Goal: Communication & Community: Answer question/provide support

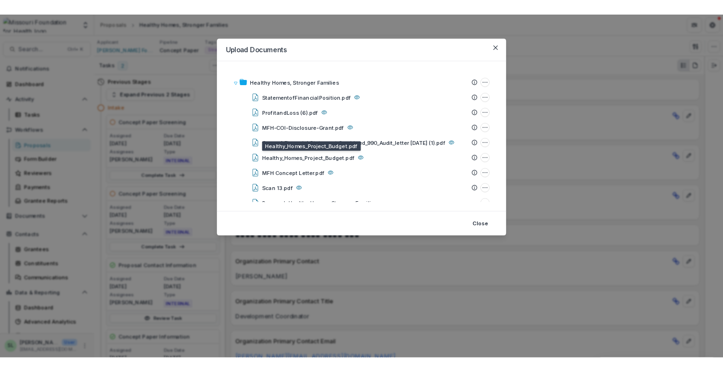
scroll to position [345, 0]
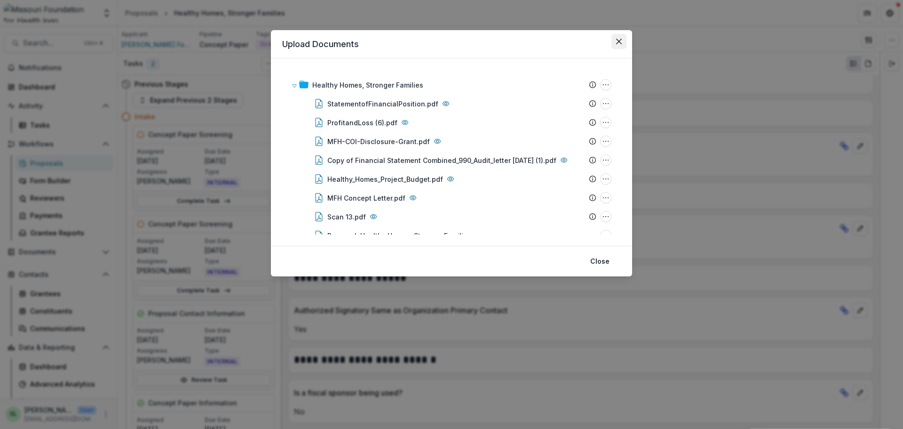
click at [618, 42] on icon "Close" at bounding box center [619, 42] width 6 height 6
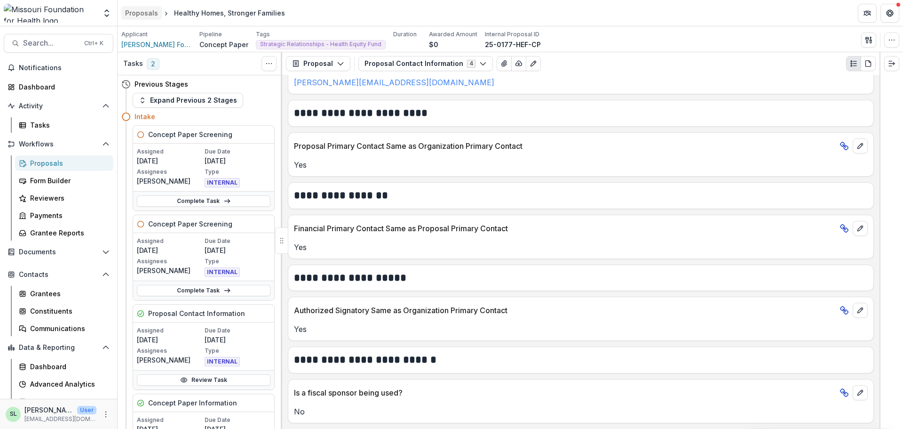
click at [132, 8] on div "Proposals" at bounding box center [141, 13] width 33 height 10
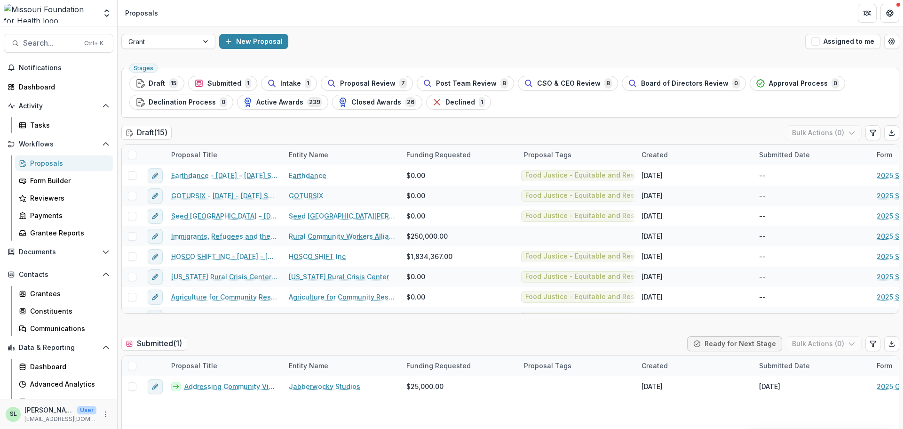
click at [227, 83] on span "Submitted" at bounding box center [224, 84] width 34 height 8
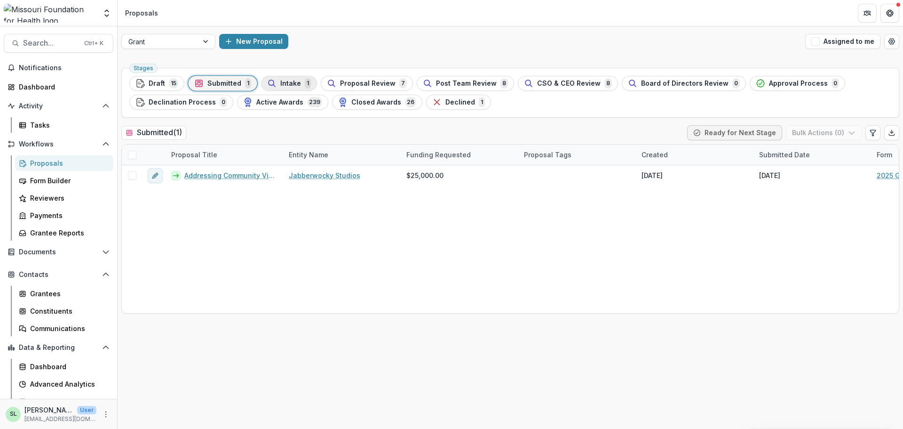
click at [285, 85] on span "Intake" at bounding box center [290, 84] width 21 height 8
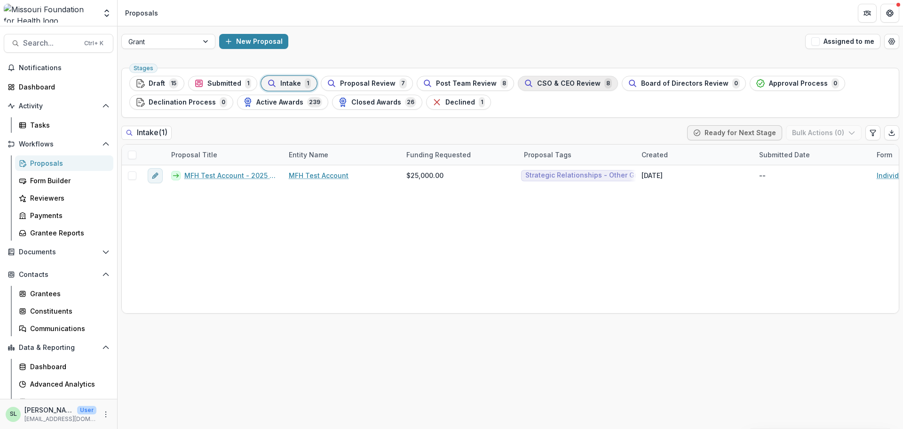
click at [537, 83] on span "CSO & CEO Review" at bounding box center [569, 84] width 64 height 8
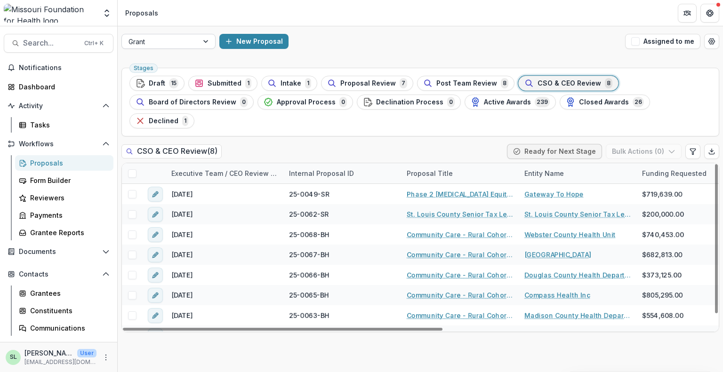
click at [197, 44] on div "Grant" at bounding box center [160, 42] width 76 height 14
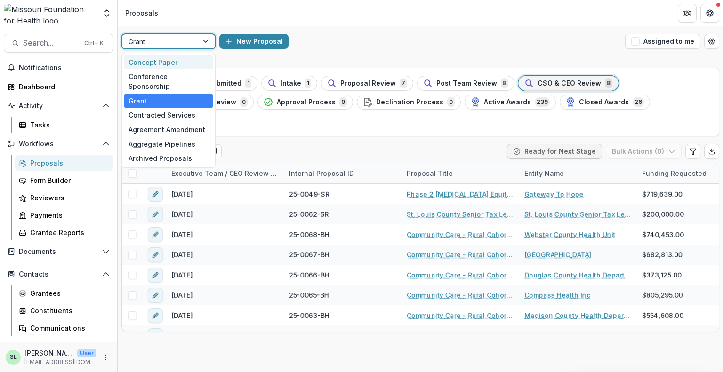
click at [175, 63] on div "Concept Paper" at bounding box center [168, 62] width 89 height 15
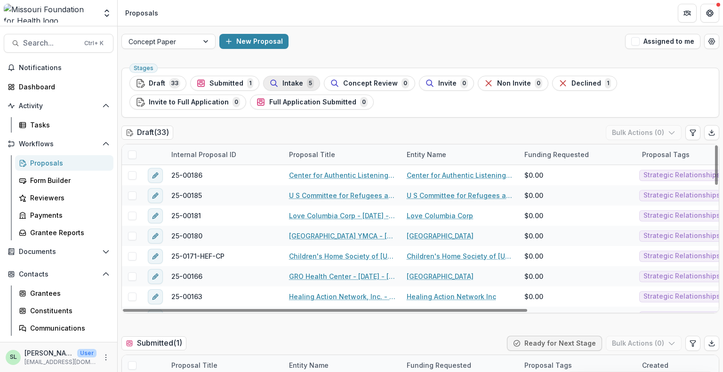
click at [299, 82] on span "Intake" at bounding box center [292, 84] width 21 height 8
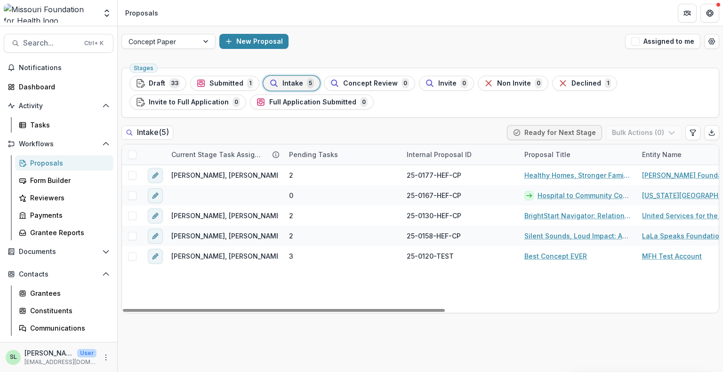
drag, startPoint x: 429, startPoint y: 309, endPoint x: 288, endPoint y: 322, distance: 141.2
click at [289, 312] on div at bounding box center [284, 310] width 322 height 3
click at [229, 82] on span "Submitted" at bounding box center [226, 84] width 34 height 8
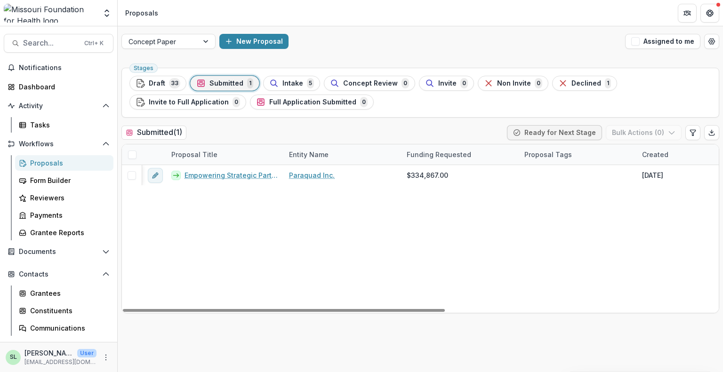
drag, startPoint x: 431, startPoint y: 310, endPoint x: 118, endPoint y: 153, distance: 350.5
click at [146, 309] on div at bounding box center [284, 310] width 322 height 3
click at [160, 80] on span "Draft" at bounding box center [157, 84] width 16 height 8
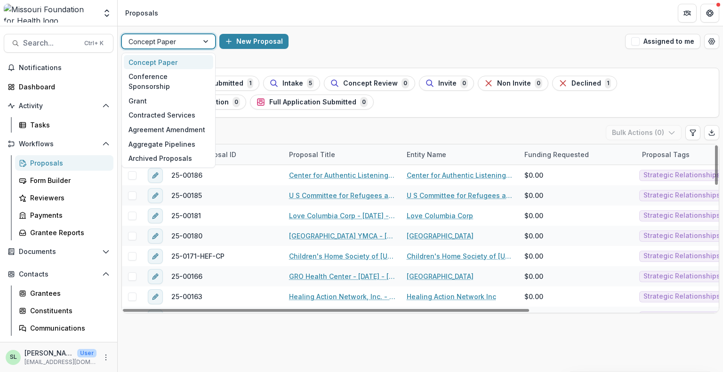
click at [210, 40] on div at bounding box center [206, 41] width 17 height 14
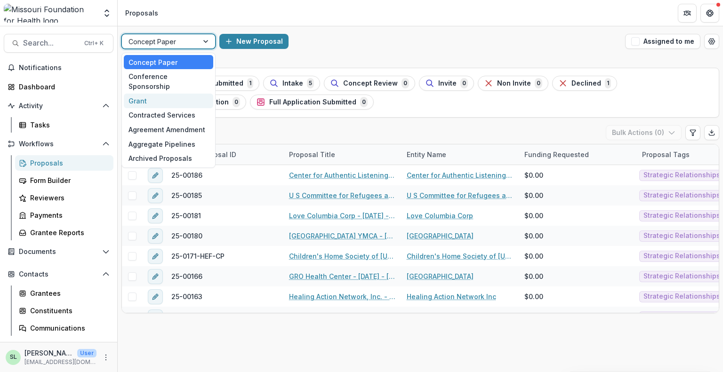
click at [192, 94] on div "Grant" at bounding box center [168, 101] width 89 height 15
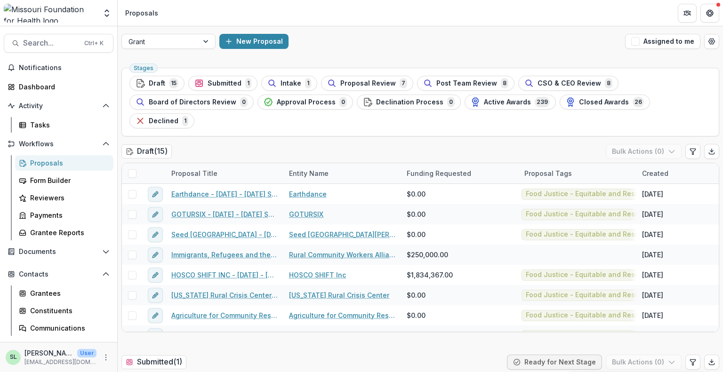
click at [281, 75] on div "Stages Draft 15 Submitted 1 Intake 1 Proposal Review 7 Post Team Review 8 CSO &…" at bounding box center [420, 102] width 598 height 69
click at [287, 84] on span "Intake" at bounding box center [290, 84] width 21 height 8
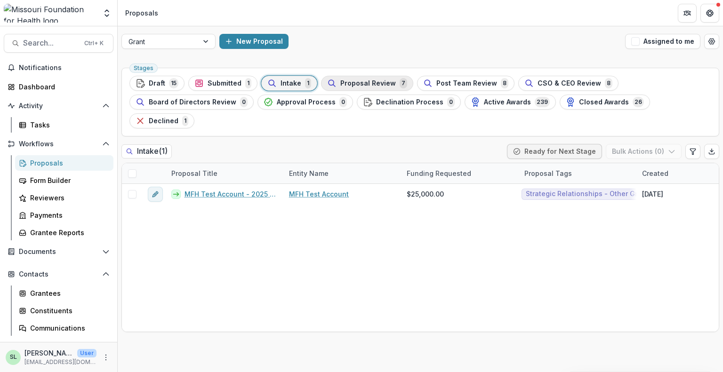
click at [376, 89] on button "Proposal Review 7" at bounding box center [367, 83] width 92 height 15
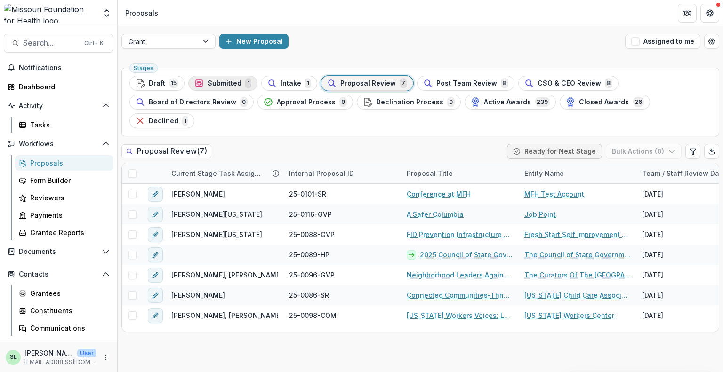
click at [223, 81] on span "Submitted" at bounding box center [224, 84] width 34 height 8
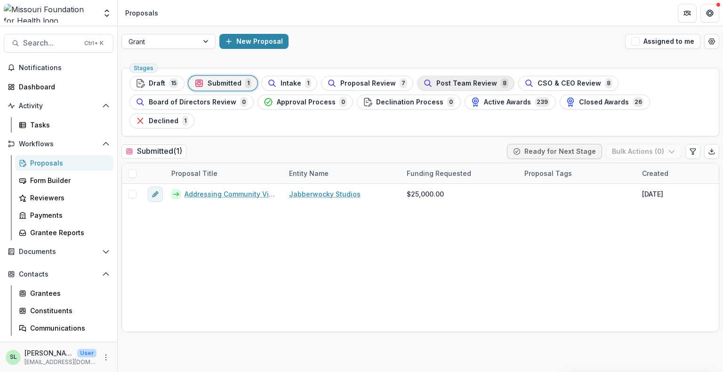
click at [452, 80] on span "Post Team Review" at bounding box center [466, 84] width 61 height 8
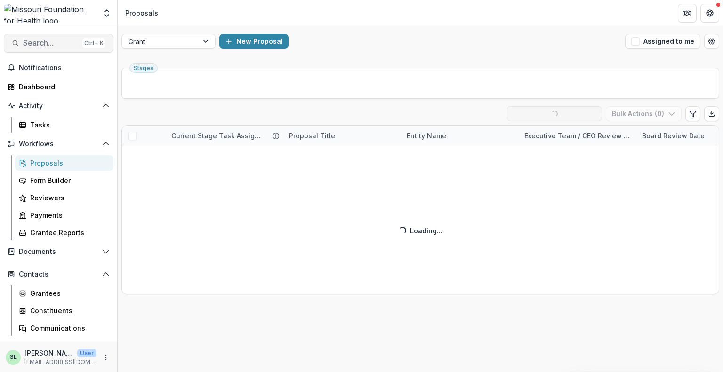
click at [32, 44] on span "Search..." at bounding box center [51, 43] width 56 height 9
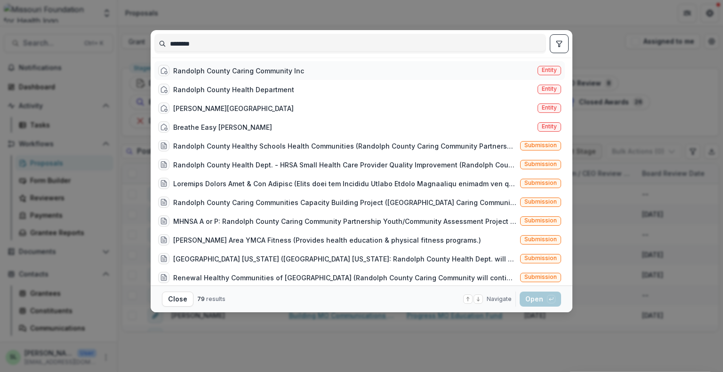
type input "********"
click at [245, 67] on div "Randolph County Caring Community Inc" at bounding box center [238, 71] width 131 height 10
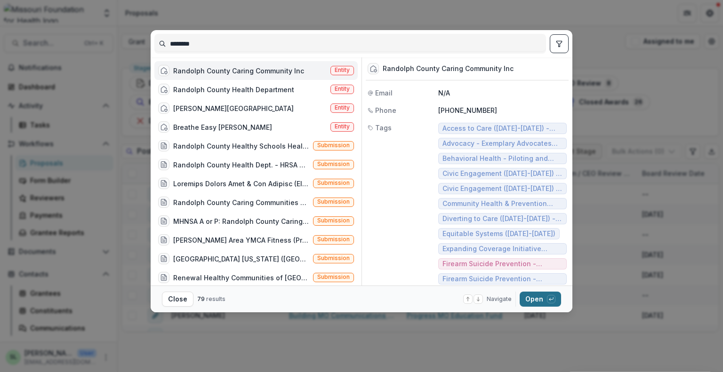
click at [542, 299] on button "Open with enter key" at bounding box center [539, 299] width 41 height 15
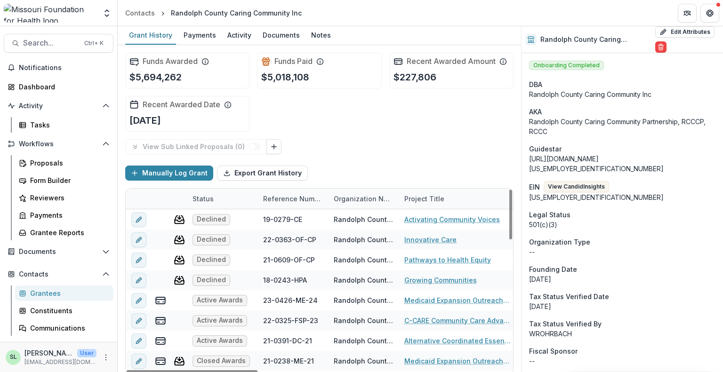
click at [272, 198] on div "Reference Number" at bounding box center [292, 199] width 71 height 10
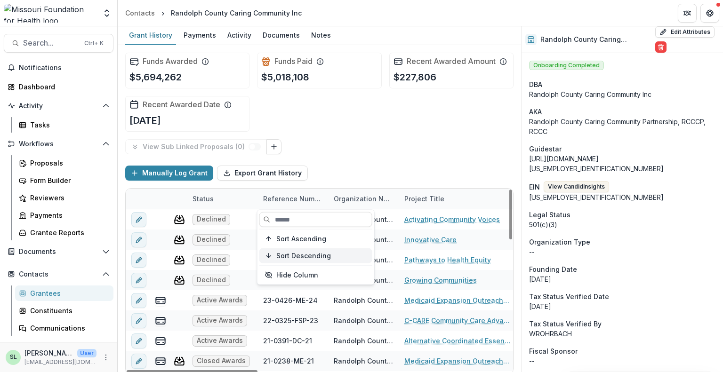
click at [294, 255] on span "Sort Descending" at bounding box center [303, 256] width 55 height 8
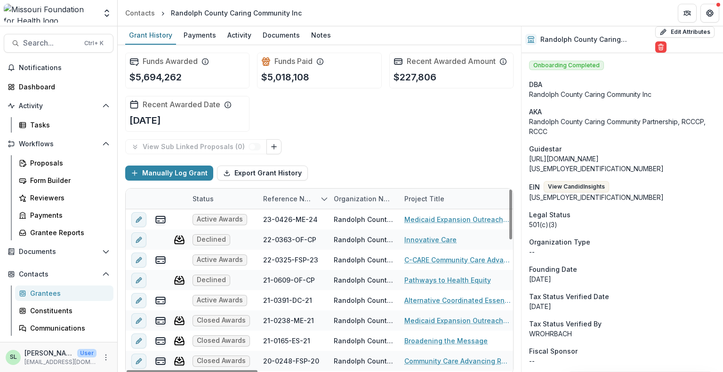
click at [384, 158] on div "Manually Log Grant Export Grant History" at bounding box center [319, 173] width 388 height 30
click at [36, 165] on div "Proposals" at bounding box center [68, 163] width 76 height 10
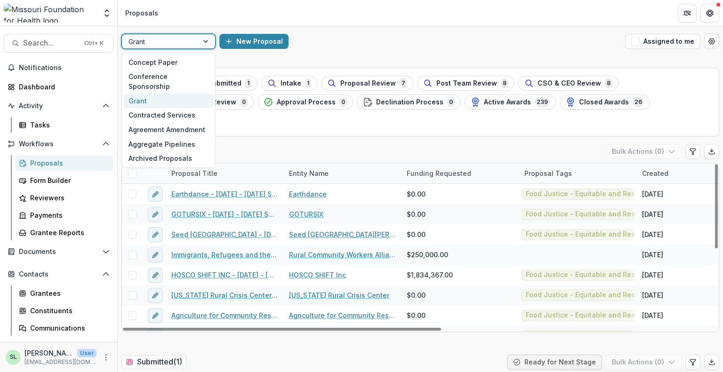
click at [203, 41] on div at bounding box center [206, 41] width 17 height 14
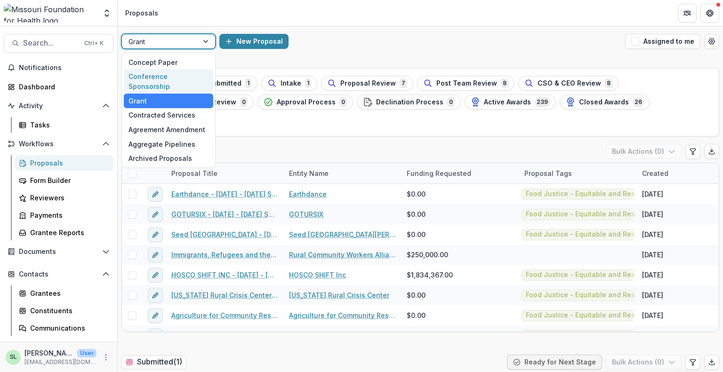
click at [357, 33] on div "7 results available. Use Up and Down to choose options, press Enter to select t…" at bounding box center [420, 41] width 605 height 30
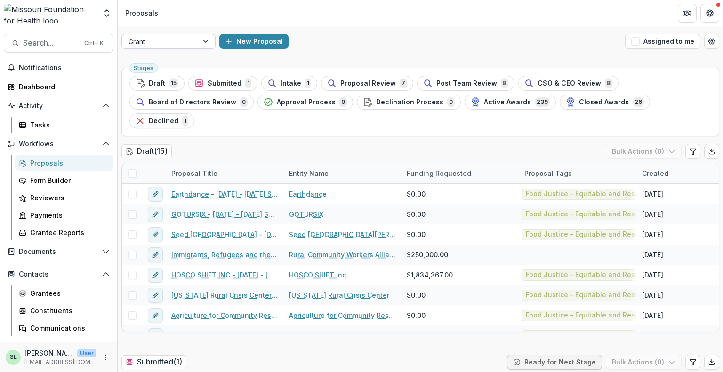
click at [197, 38] on div "Grant" at bounding box center [160, 42] width 76 height 14
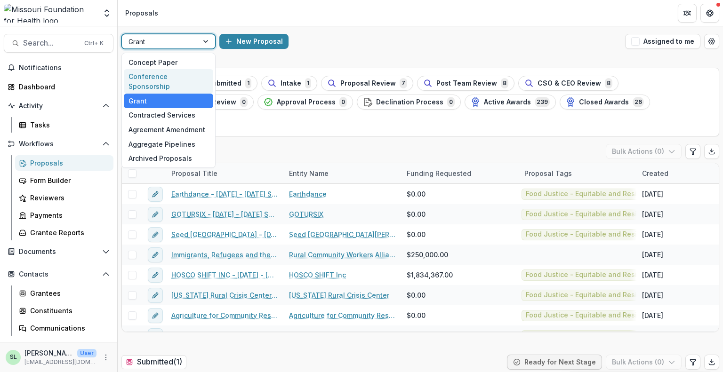
click at [185, 75] on div "Conference Sponsorship" at bounding box center [168, 81] width 89 height 24
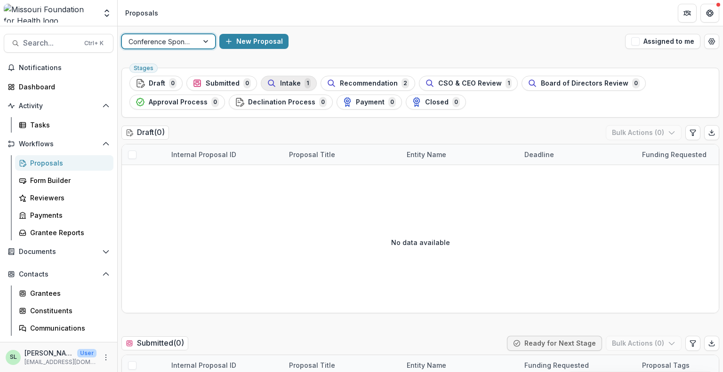
click at [275, 82] on div "Intake 1" at bounding box center [289, 83] width 44 height 10
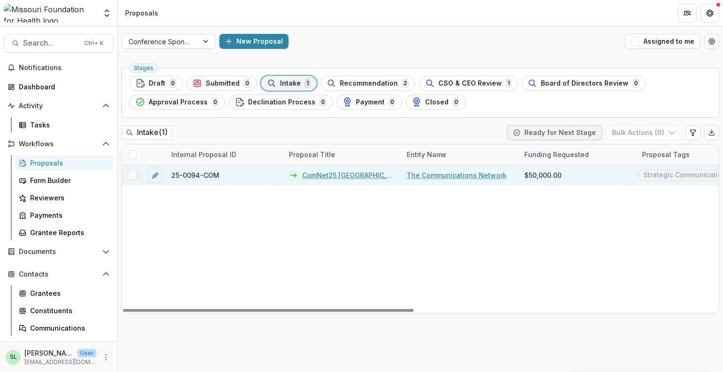
click at [330, 175] on link "ComNet25 [GEOGRAPHIC_DATA]" at bounding box center [348, 175] width 93 height 10
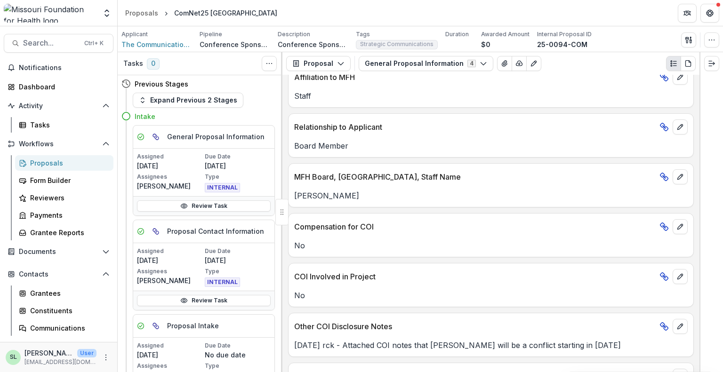
scroll to position [1438, 0]
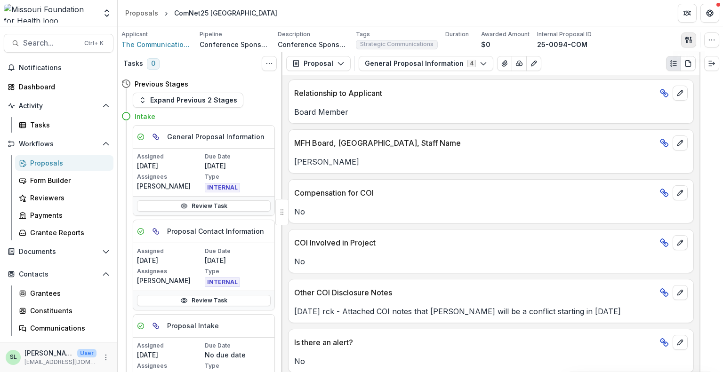
click at [687, 39] on icon "button" at bounding box center [689, 40] width 8 height 8
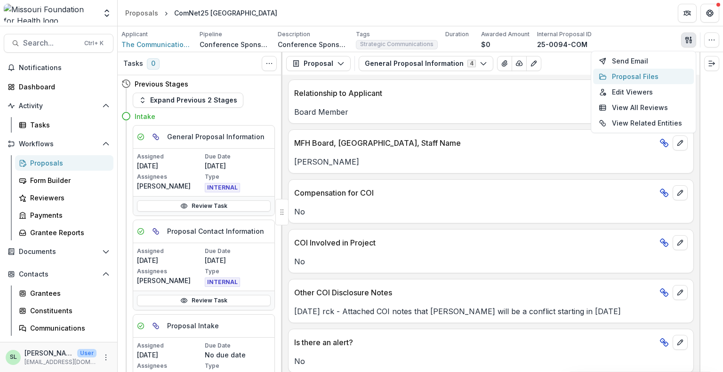
click at [639, 77] on button "Proposal Files" at bounding box center [643, 77] width 101 height 16
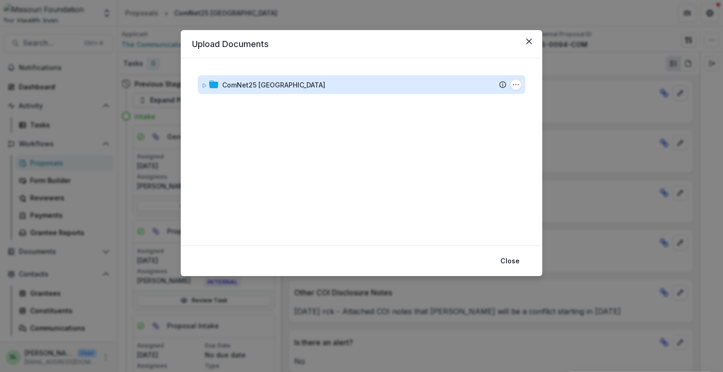
click at [268, 80] on div "ComNet25 [GEOGRAPHIC_DATA]" at bounding box center [273, 85] width 103 height 10
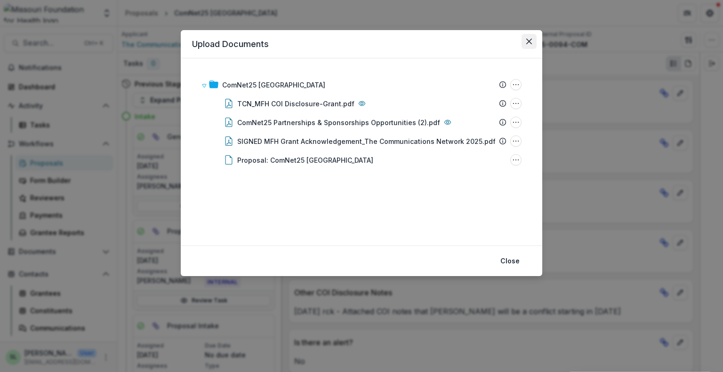
click at [533, 41] on button "Close" at bounding box center [528, 41] width 15 height 15
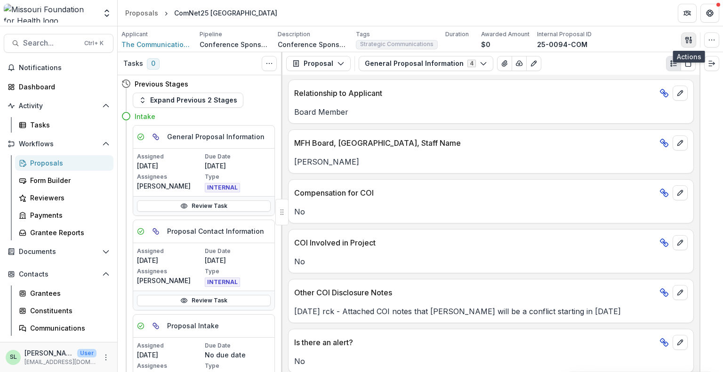
click at [688, 40] on icon "button" at bounding box center [689, 40] width 8 height 8
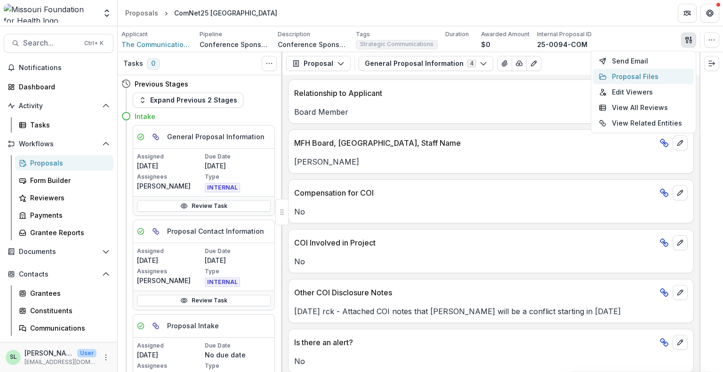
click at [625, 77] on button "Proposal Files" at bounding box center [643, 77] width 101 height 16
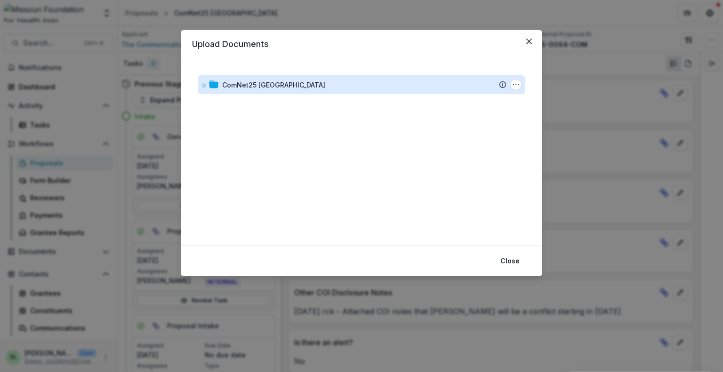
click at [273, 87] on div "ComNet25 [GEOGRAPHIC_DATA]" at bounding box center [273, 85] width 103 height 10
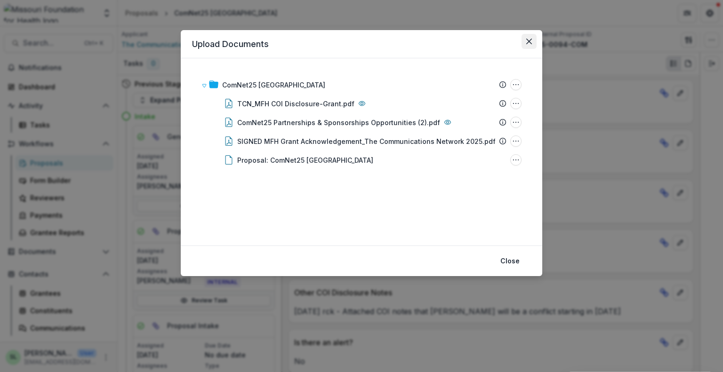
click at [532, 40] on button "Close" at bounding box center [528, 41] width 15 height 15
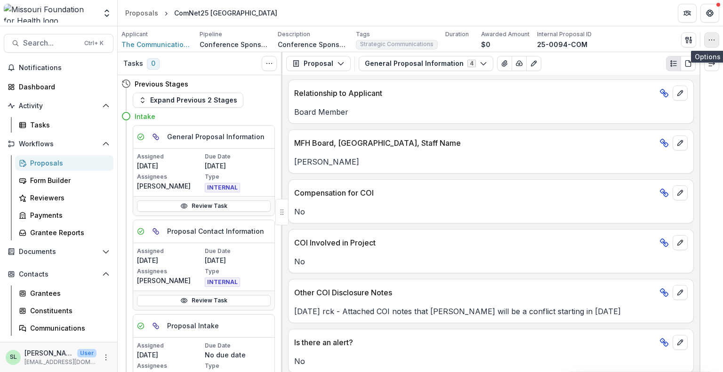
click at [717, 41] on button "button" at bounding box center [711, 39] width 15 height 15
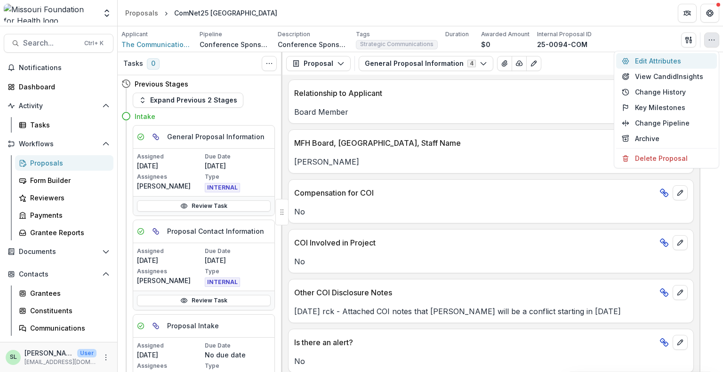
click at [648, 61] on button "Edit Attributes" at bounding box center [666, 61] width 101 height 16
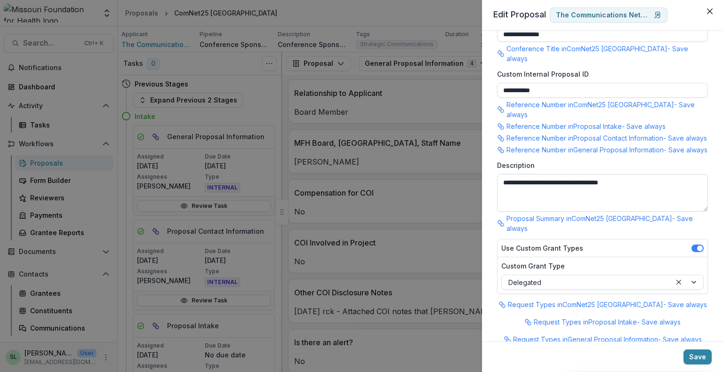
scroll to position [0, 0]
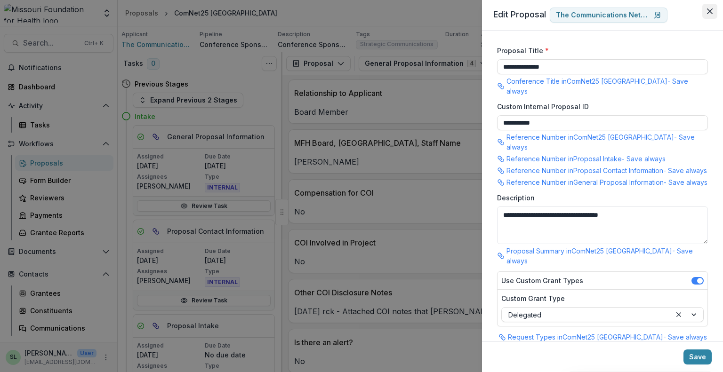
click at [710, 14] on button "Close" at bounding box center [709, 11] width 15 height 15
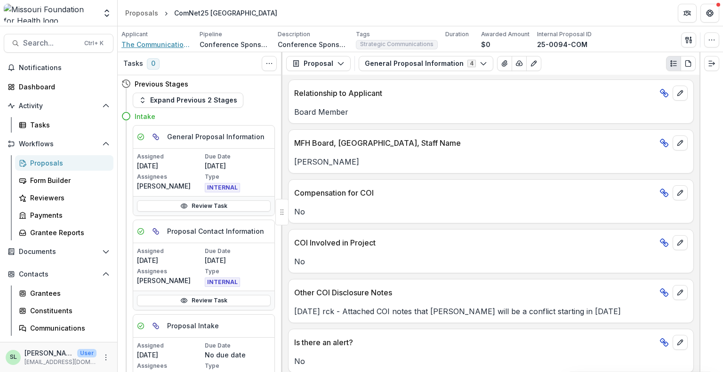
click at [166, 43] on span "The Communications Network" at bounding box center [156, 45] width 71 height 10
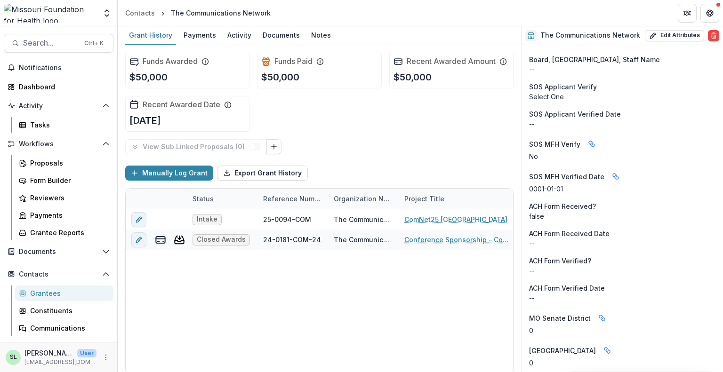
scroll to position [858, 0]
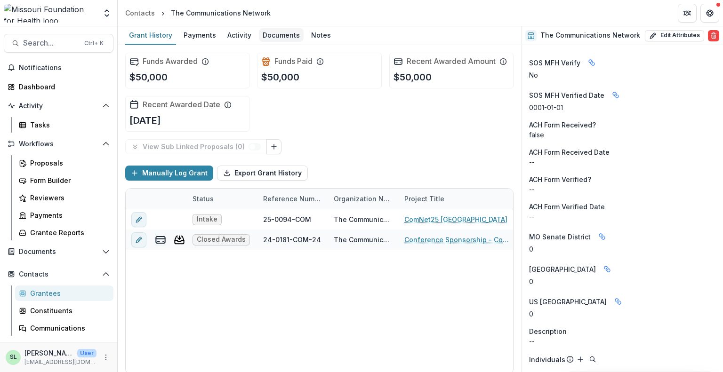
click at [280, 39] on div "Documents" at bounding box center [281, 35] width 45 height 14
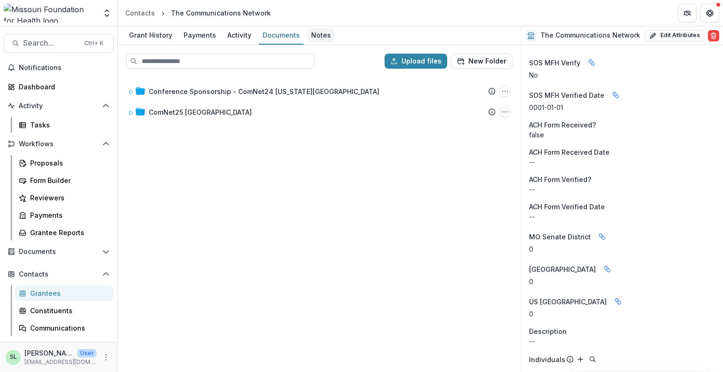
click at [325, 37] on div "Notes" at bounding box center [320, 35] width 27 height 14
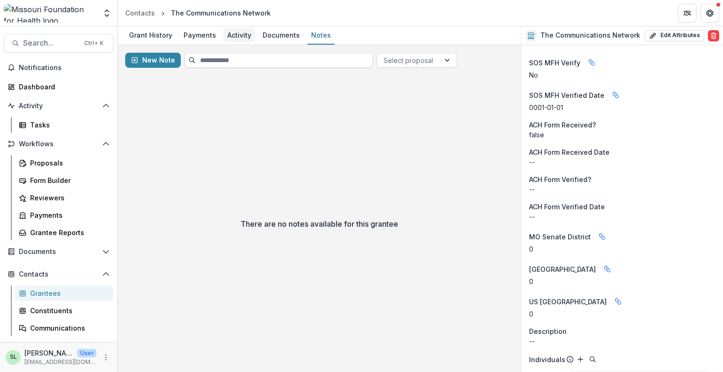
click at [235, 36] on div "Activity" at bounding box center [239, 35] width 32 height 14
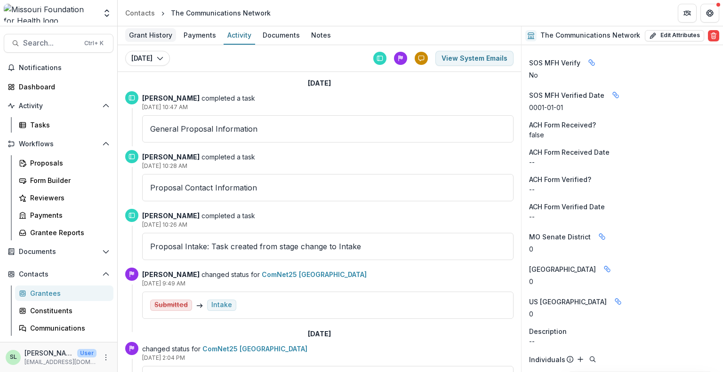
click at [140, 33] on div "Grant History" at bounding box center [150, 35] width 51 height 14
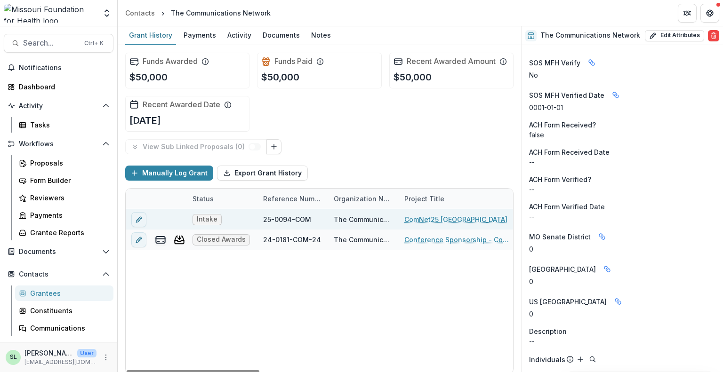
click at [437, 215] on link "ComNet25 [GEOGRAPHIC_DATA]" at bounding box center [455, 220] width 103 height 10
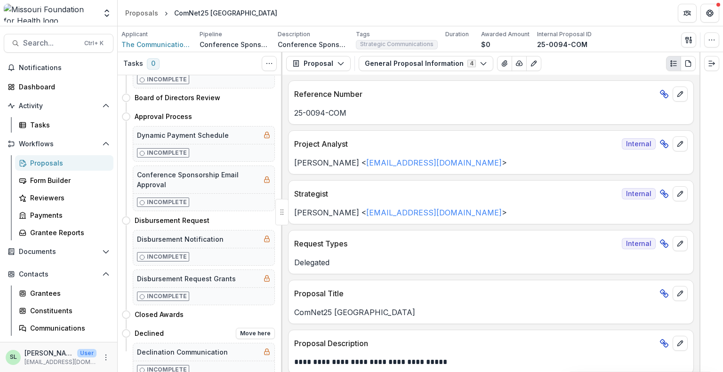
scroll to position [523, 0]
click at [139, 16] on div "Proposals" at bounding box center [141, 13] width 33 height 10
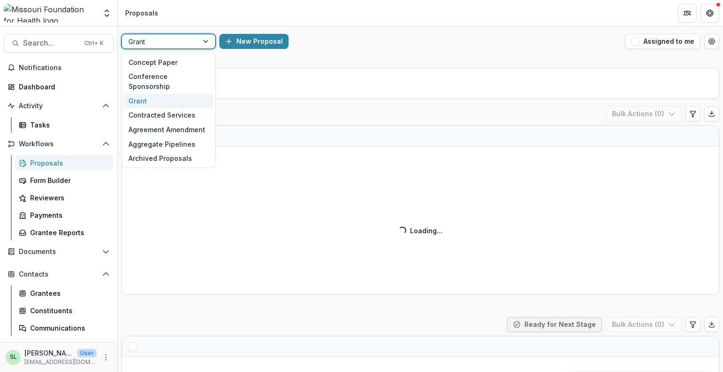
click at [190, 45] on div at bounding box center [159, 42] width 63 height 12
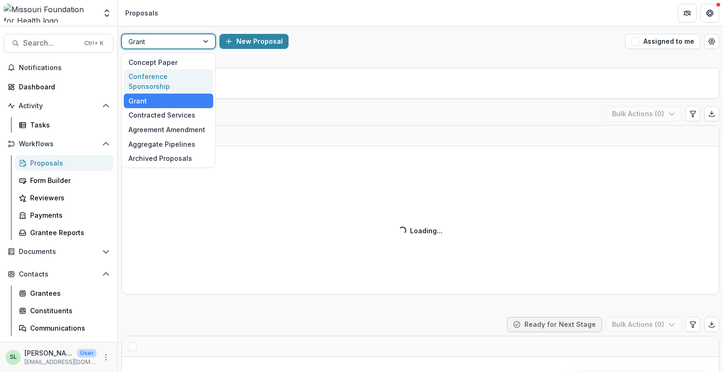
click at [185, 76] on div "Conference Sponsorship" at bounding box center [168, 81] width 89 height 24
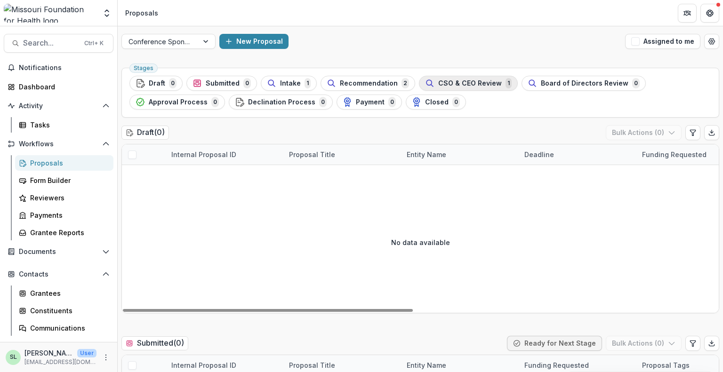
click at [470, 81] on span "CSO & CEO Review" at bounding box center [470, 84] width 64 height 8
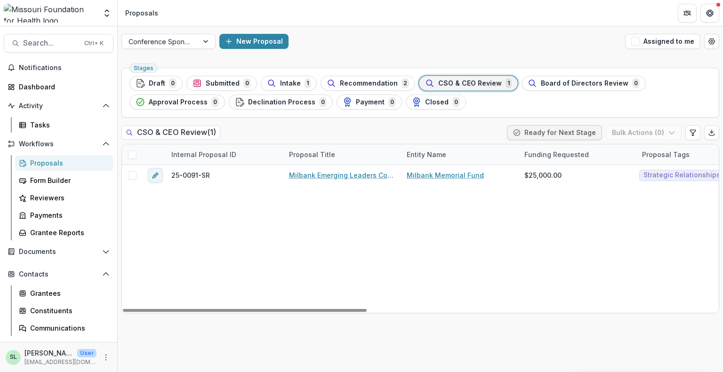
drag, startPoint x: 344, startPoint y: 310, endPoint x: 174, endPoint y: 247, distance: 181.9
click at [240, 312] on div at bounding box center [245, 310] width 244 height 3
click at [207, 38] on div at bounding box center [206, 41] width 17 height 14
click at [363, 27] on div "Conference Sponsorship New Proposal Assigned to me" at bounding box center [420, 41] width 605 height 30
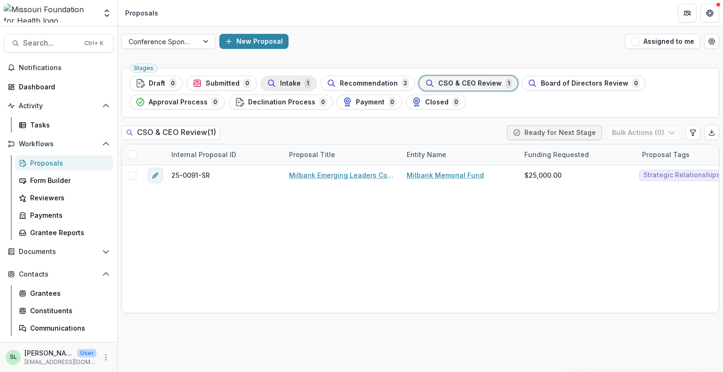
click at [294, 86] on span "Intake" at bounding box center [290, 84] width 21 height 8
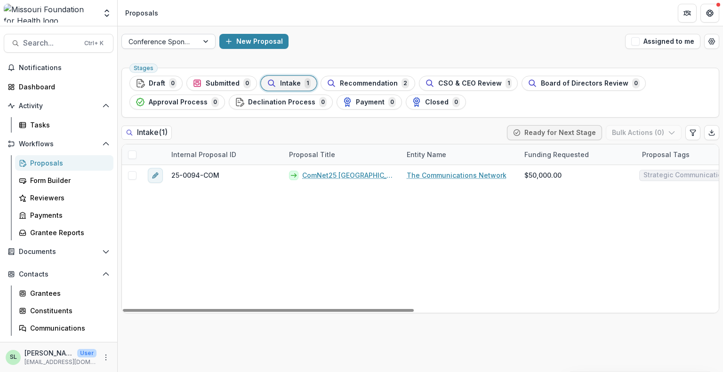
click at [191, 37] on div at bounding box center [159, 42] width 63 height 12
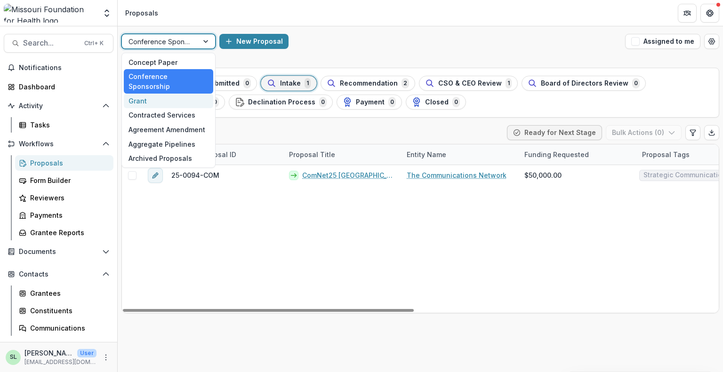
click at [170, 94] on div "Grant" at bounding box center [168, 101] width 89 height 15
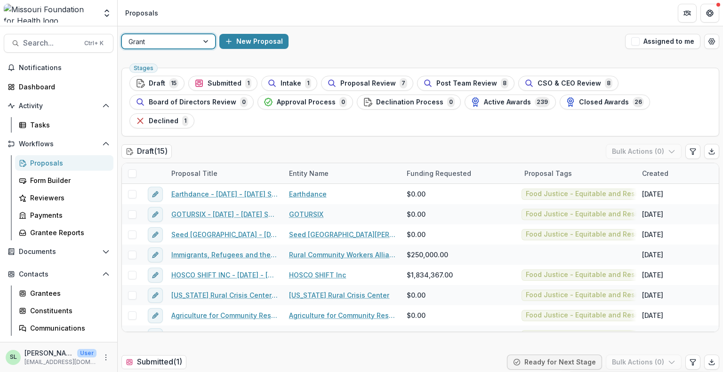
click at [452, 82] on span "Post Team Review" at bounding box center [466, 84] width 61 height 8
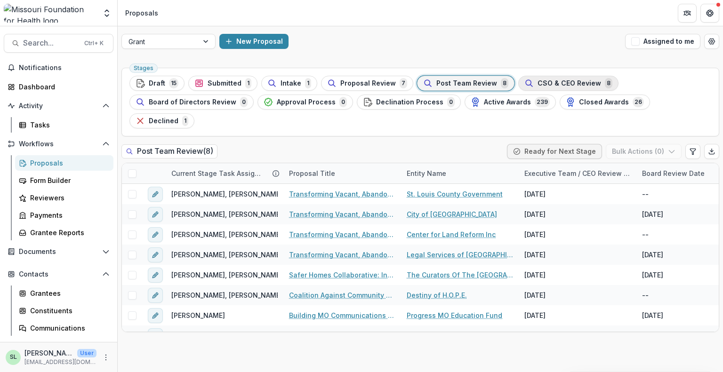
click at [582, 83] on span "CSO & CEO Review" at bounding box center [569, 84] width 64 height 8
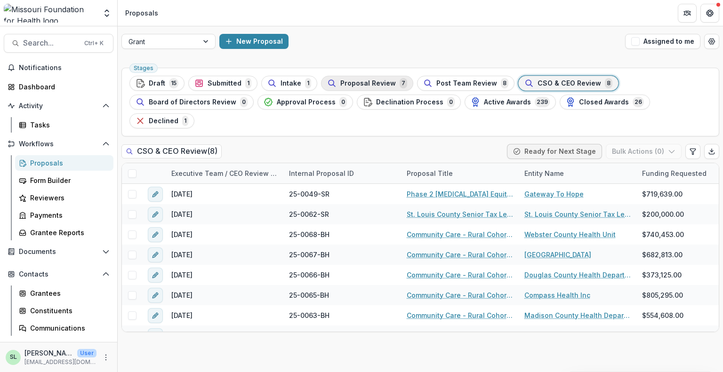
click at [381, 84] on span "Proposal Review" at bounding box center [368, 84] width 56 height 8
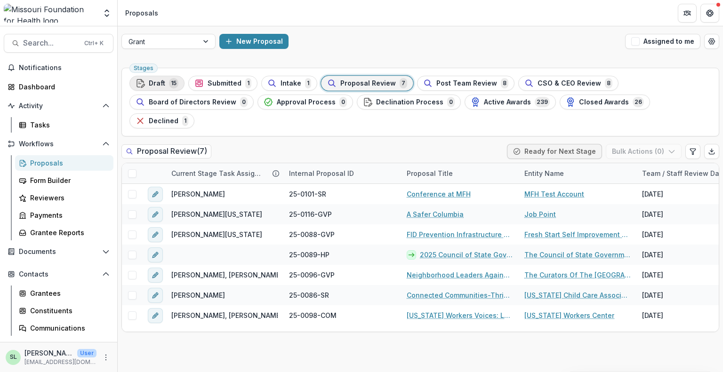
click at [164, 84] on div "Draft 15" at bounding box center [157, 83] width 43 height 10
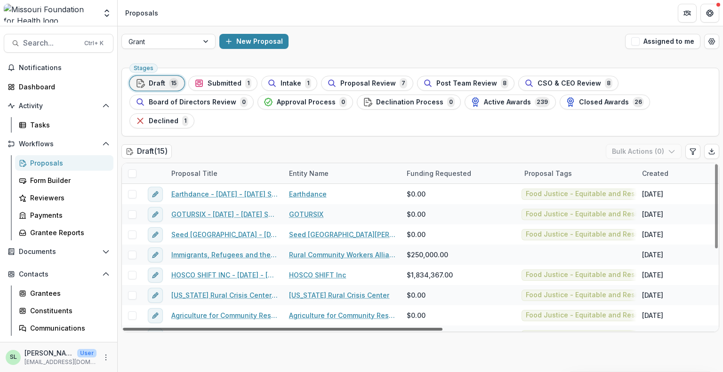
drag, startPoint x: 349, startPoint y: 312, endPoint x: 261, endPoint y: 343, distance: 93.1
click at [261, 331] on div at bounding box center [282, 329] width 319 height 3
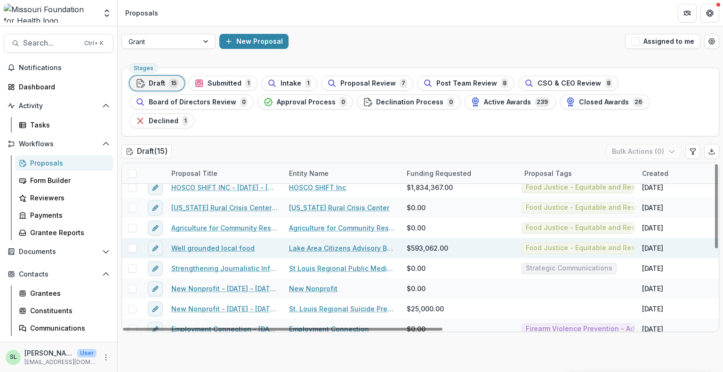
scroll to position [155, 0]
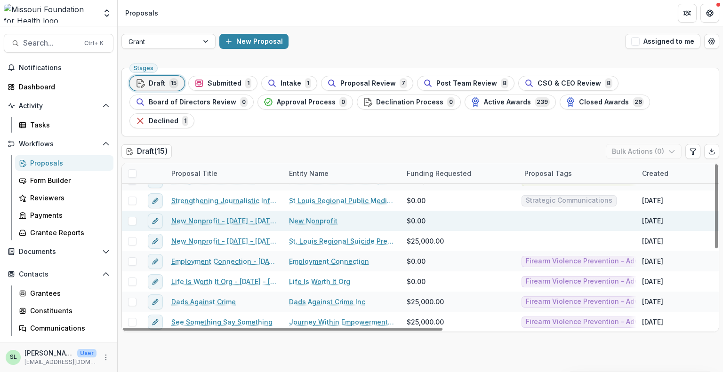
click at [313, 216] on link "New Nonprofit" at bounding box center [313, 221] width 48 height 10
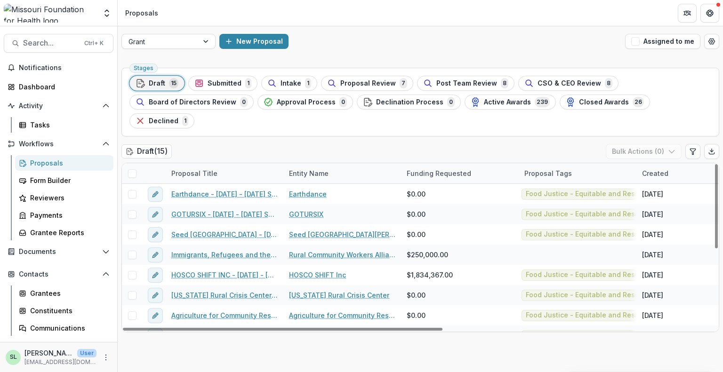
scroll to position [155, 0]
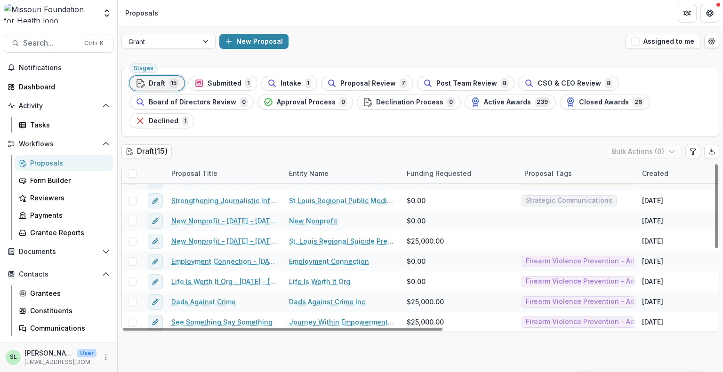
click at [279, 144] on div "Draft ( 15 ) Bulk Actions ( 0 )" at bounding box center [420, 153] width 598 height 19
drag, startPoint x: 357, startPoint y: 311, endPoint x: 237, endPoint y: 359, distance: 129.6
click at [239, 331] on div at bounding box center [282, 329] width 319 height 3
click at [243, 80] on div "Submitted 1" at bounding box center [222, 83] width 57 height 10
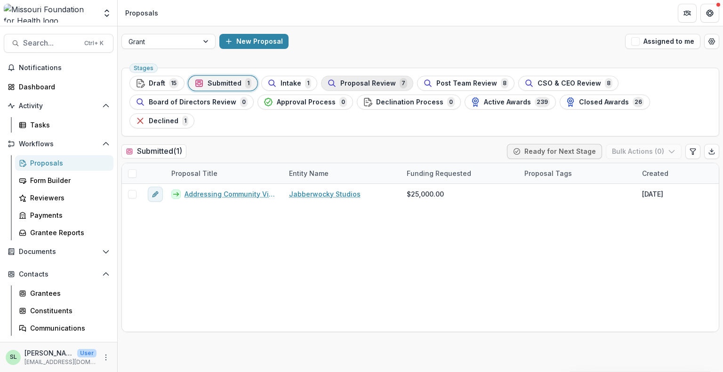
click at [365, 80] on span "Proposal Review" at bounding box center [368, 84] width 56 height 8
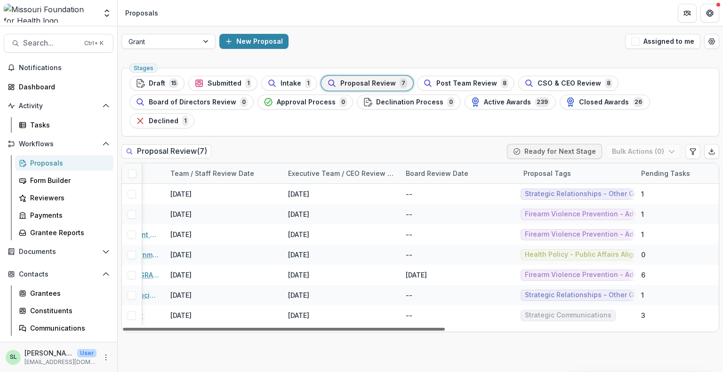
scroll to position [0, 505]
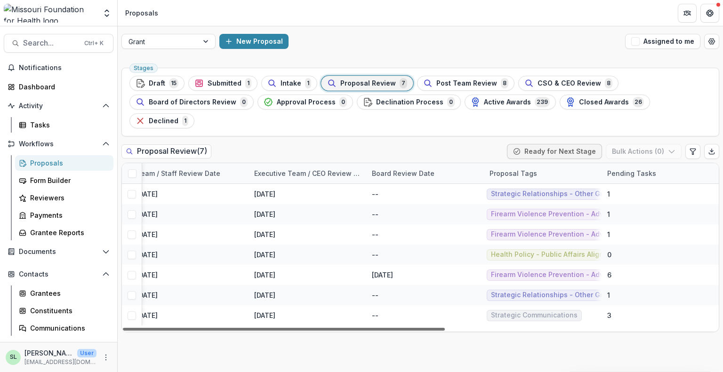
drag, startPoint x: 388, startPoint y: 308, endPoint x: 718, endPoint y: 371, distance: 336.6
click at [445, 331] on div at bounding box center [284, 329] width 322 height 3
click at [693, 148] on icon "Edit table settings" at bounding box center [693, 152] width 8 height 8
select select "******"
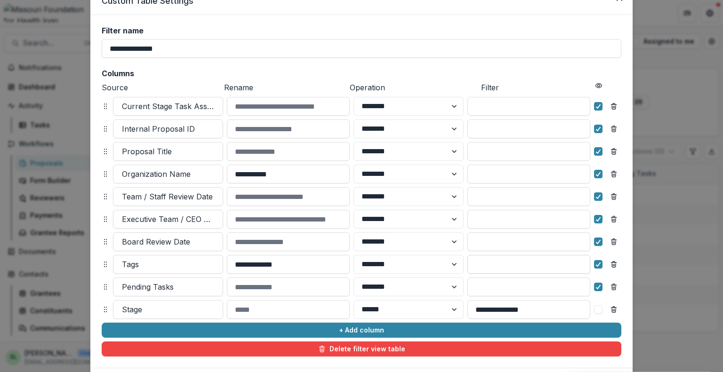
scroll to position [0, 0]
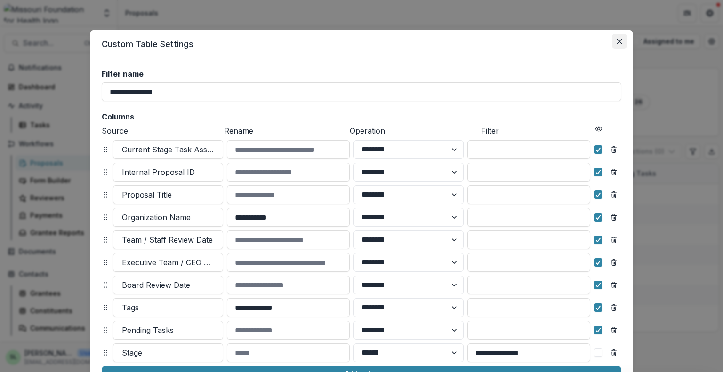
click at [618, 40] on icon "Close" at bounding box center [619, 42] width 6 height 6
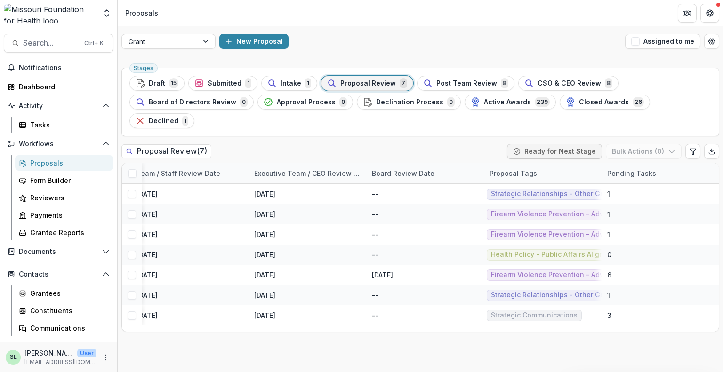
click at [154, 84] on span "Draft" at bounding box center [157, 84] width 16 height 8
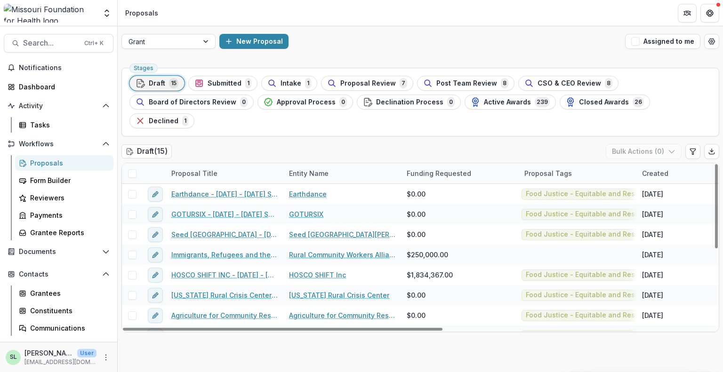
click at [553, 163] on div "Proposal Tags" at bounding box center [577, 173] width 118 height 20
click at [498, 163] on div "Funding Requested" at bounding box center [460, 173] width 118 height 20
click at [516, 144] on div "Draft ( 15 ) Bulk Actions ( 0 )" at bounding box center [420, 153] width 598 height 19
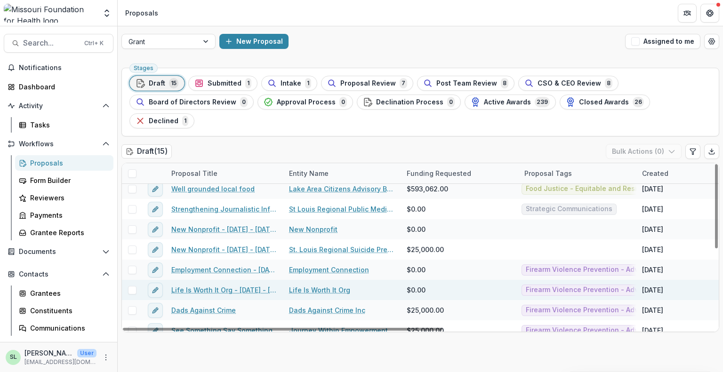
scroll to position [155, 0]
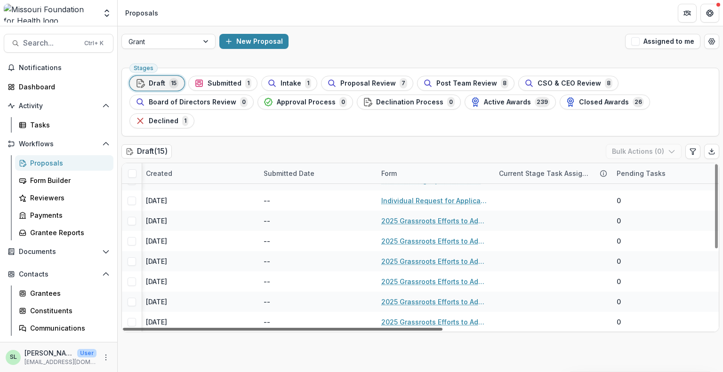
drag, startPoint x: 432, startPoint y: 308, endPoint x: 698, endPoint y: 354, distance: 269.4
click at [442, 331] on div at bounding box center [282, 329] width 319 height 3
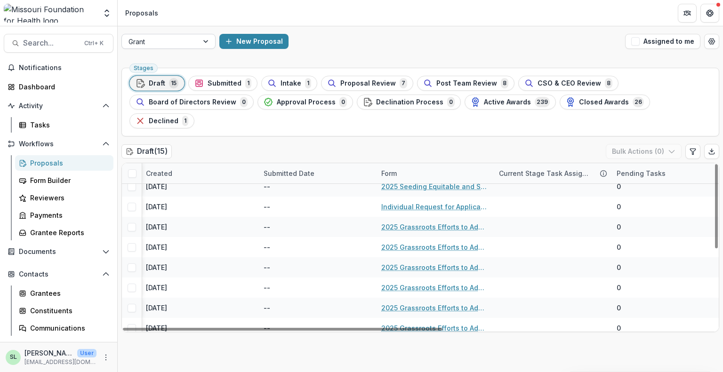
scroll to position [155, 496]
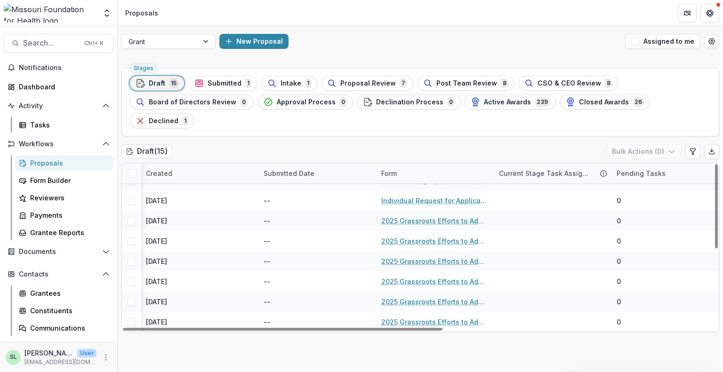
click at [226, 90] on ul "Stages Draft 15 Submitted 1 Intake 1 Proposal Review 7 Post Team Review 8 CSO &…" at bounding box center [420, 102] width 582 height 53
click at [218, 77] on button "Submitted 1" at bounding box center [222, 83] width 69 height 15
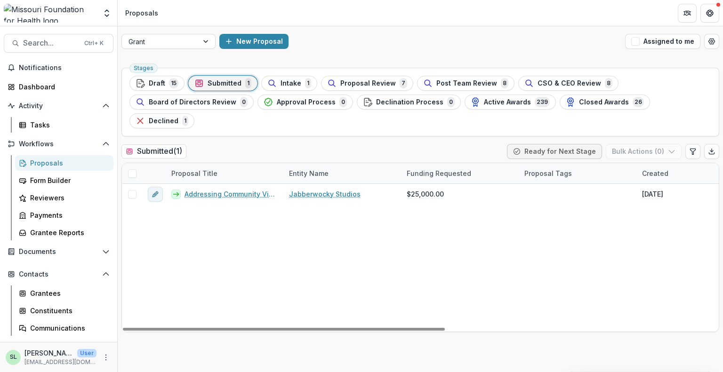
drag, startPoint x: 362, startPoint y: 310, endPoint x: 169, endPoint y: 329, distance: 194.3
click at [185, 331] on div at bounding box center [284, 329] width 322 height 3
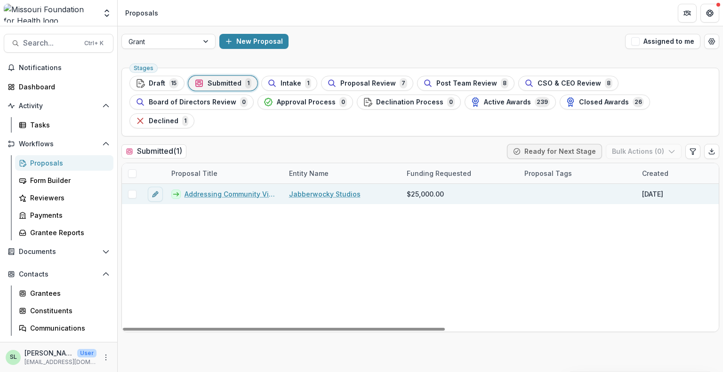
click at [319, 189] on link "Jabberwocky Studios" at bounding box center [325, 194] width 72 height 10
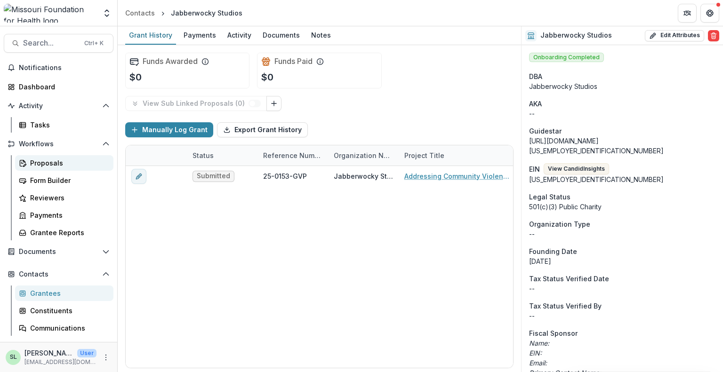
click at [55, 158] on div "Proposals" at bounding box center [68, 163] width 76 height 10
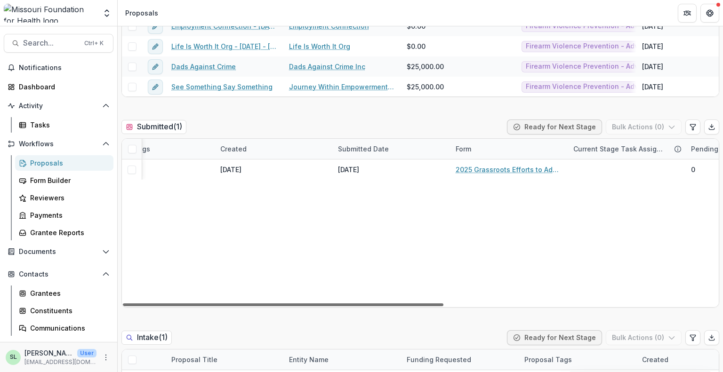
scroll to position [0, 508]
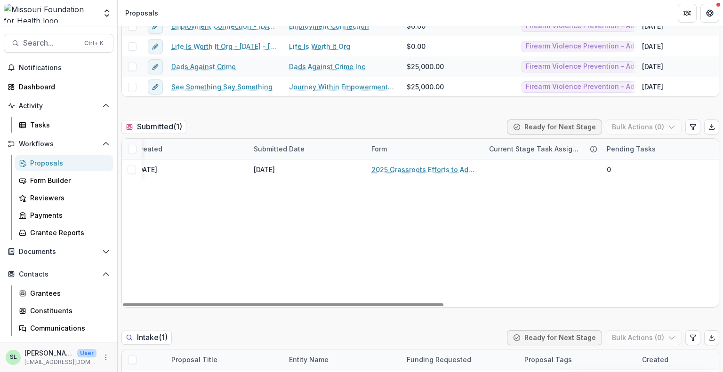
drag, startPoint x: 418, startPoint y: 284, endPoint x: 679, endPoint y: 330, distance: 265.7
click at [443, 306] on div at bounding box center [283, 304] width 320 height 3
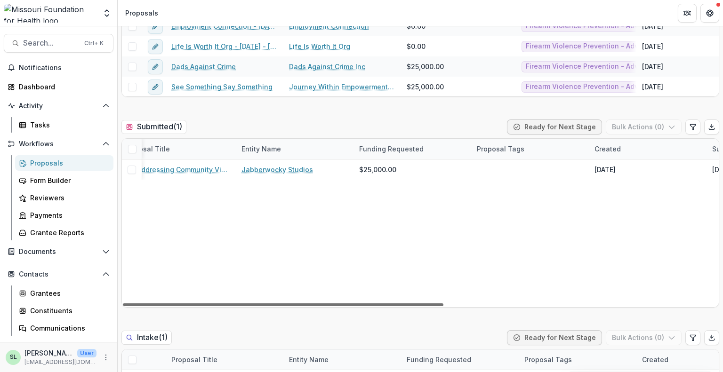
scroll to position [0, 0]
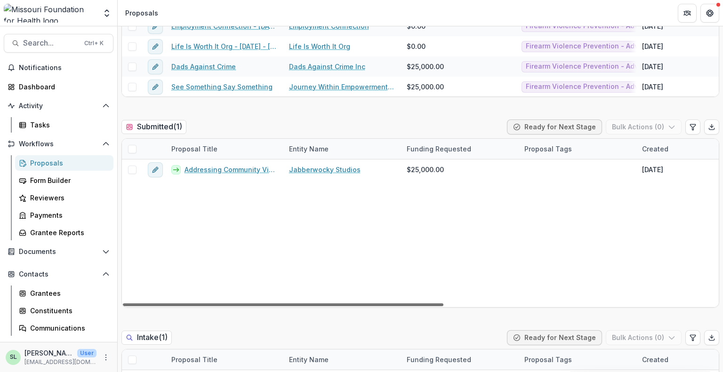
drag, startPoint x: 615, startPoint y: 283, endPoint x: 275, endPoint y: 234, distance: 343.7
click at [275, 303] on div at bounding box center [283, 304] width 320 height 3
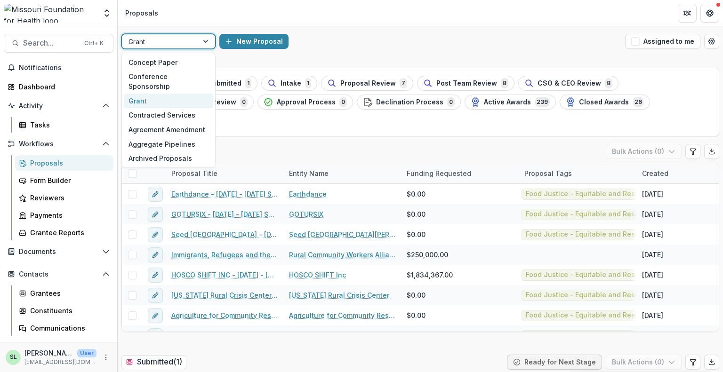
click at [195, 43] on div "Grant" at bounding box center [160, 42] width 76 height 14
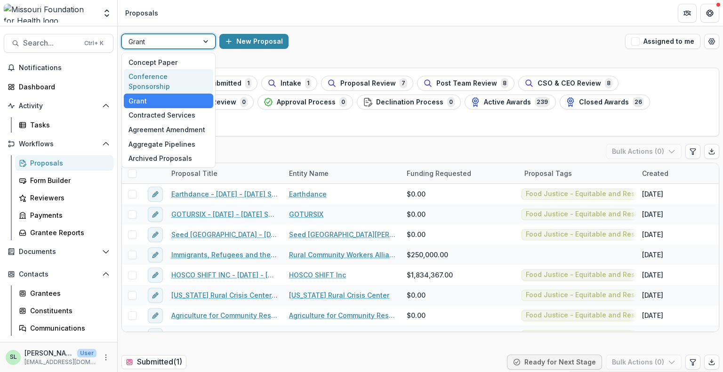
click at [187, 76] on div "Conference Sponsorship" at bounding box center [168, 81] width 89 height 24
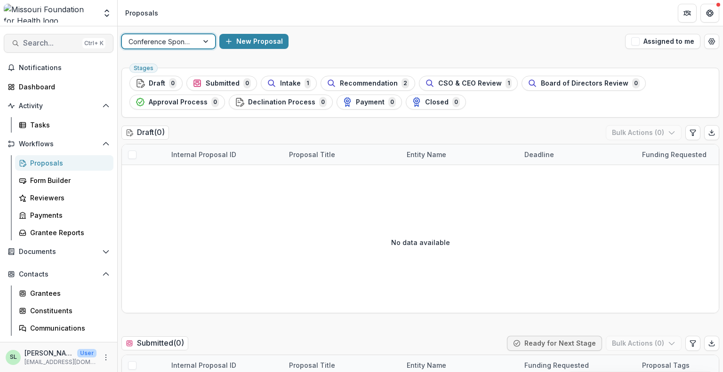
click at [65, 41] on span "Search..." at bounding box center [51, 43] width 56 height 9
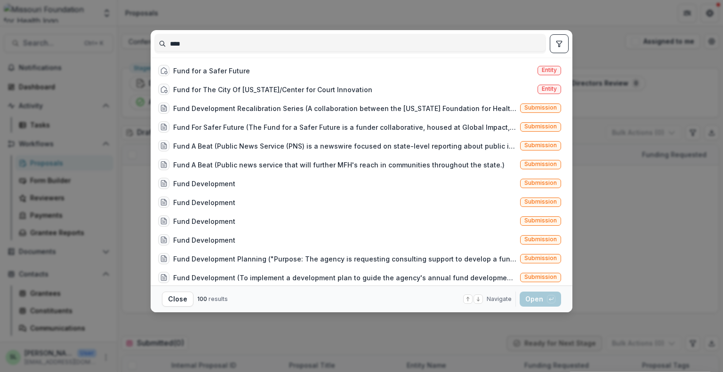
type input "****"
click at [262, 67] on div "Fund for a Safer Future Entity" at bounding box center [359, 70] width 410 height 19
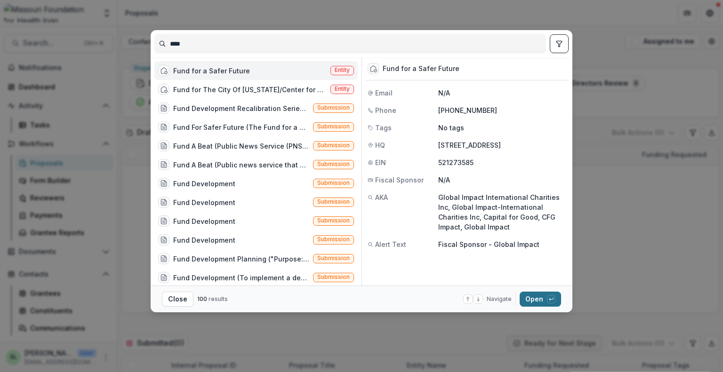
click at [530, 295] on button "Open with enter key" at bounding box center [539, 299] width 41 height 15
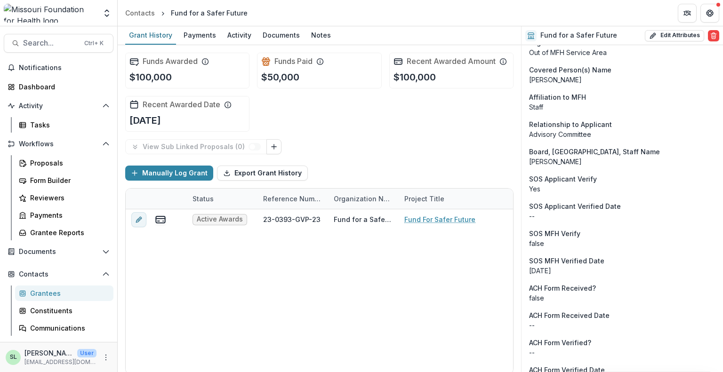
scroll to position [820, 0]
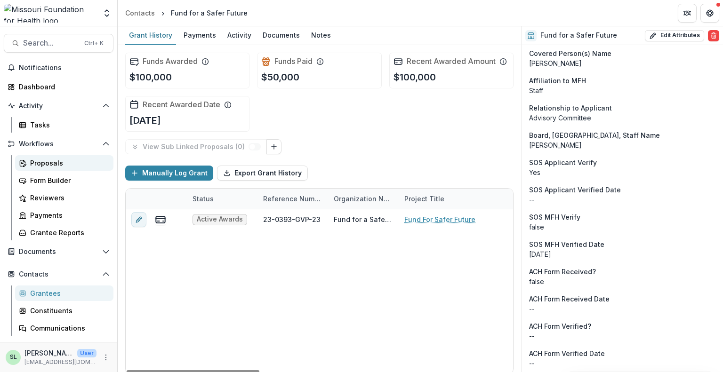
click at [56, 167] on div "Proposals" at bounding box center [68, 163] width 76 height 10
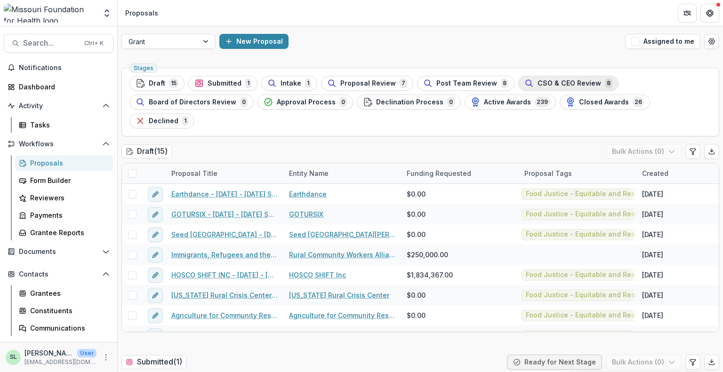
click at [551, 88] on div "CSO & CEO Review 8" at bounding box center [568, 83] width 88 height 10
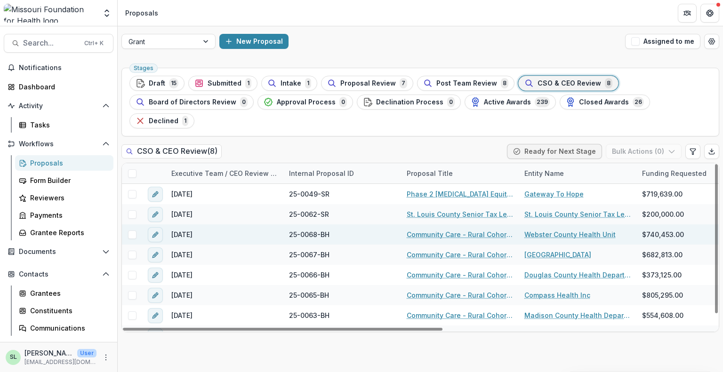
click at [488, 230] on link "Community Care - Rural Cohort Implementation Grant" at bounding box center [460, 235] width 106 height 10
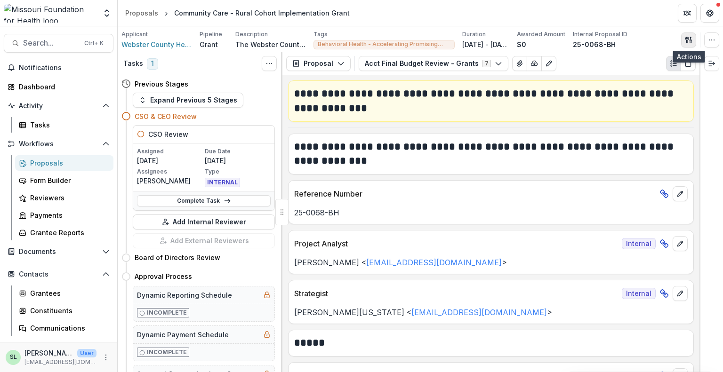
click at [693, 38] on button "button" at bounding box center [688, 39] width 15 height 15
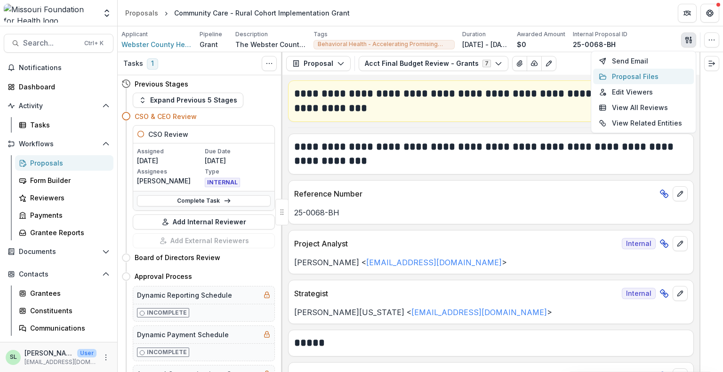
click at [651, 73] on button "Proposal Files" at bounding box center [643, 77] width 101 height 16
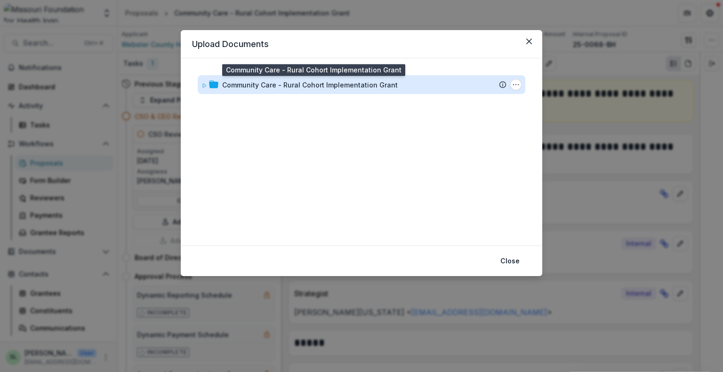
click at [374, 84] on div "Community Care - Rural Cohort Implementation Grant" at bounding box center [309, 85] width 175 height 10
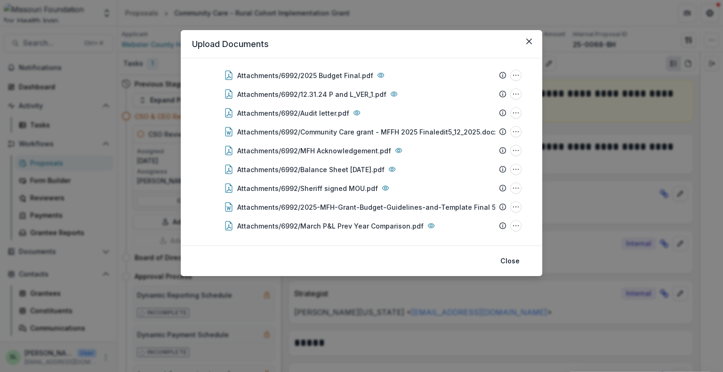
scroll to position [279, 0]
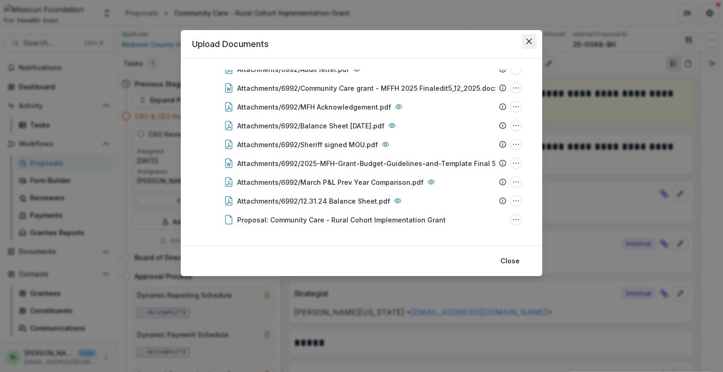
click at [530, 45] on button "Close" at bounding box center [528, 41] width 15 height 15
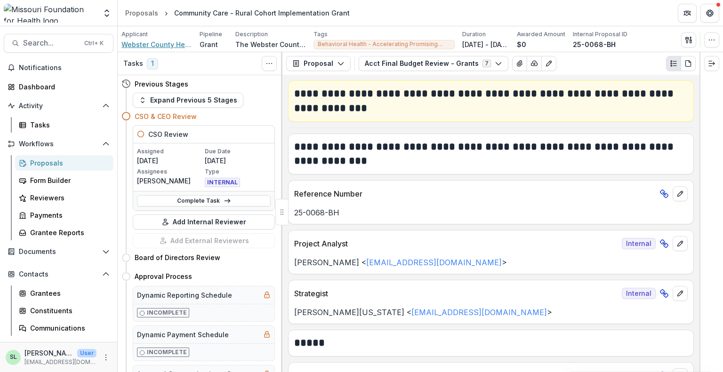
click at [159, 47] on span "Webster County Health Unit" at bounding box center [156, 45] width 71 height 10
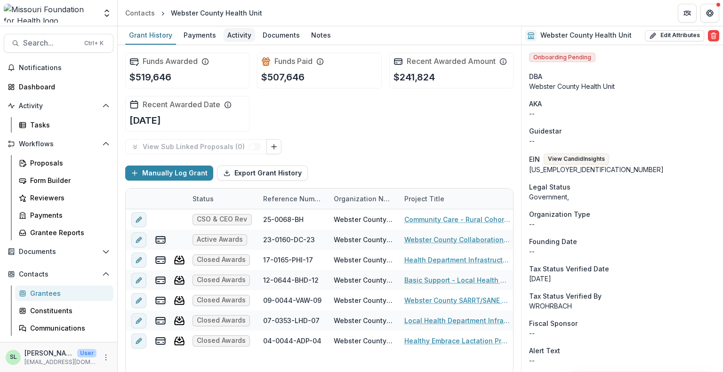
click at [243, 36] on div "Activity" at bounding box center [239, 35] width 32 height 14
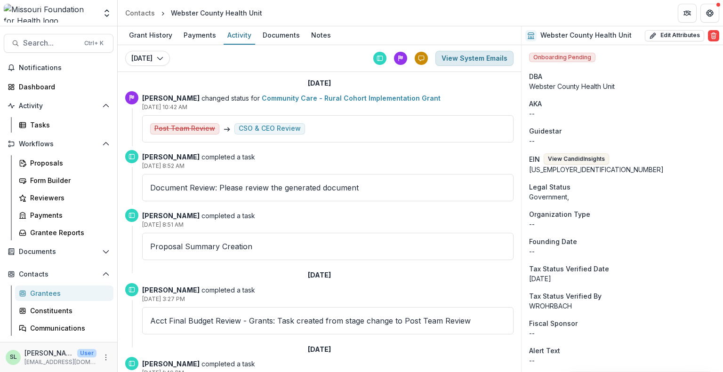
click at [476, 59] on button "View System Emails" at bounding box center [474, 58] width 78 height 15
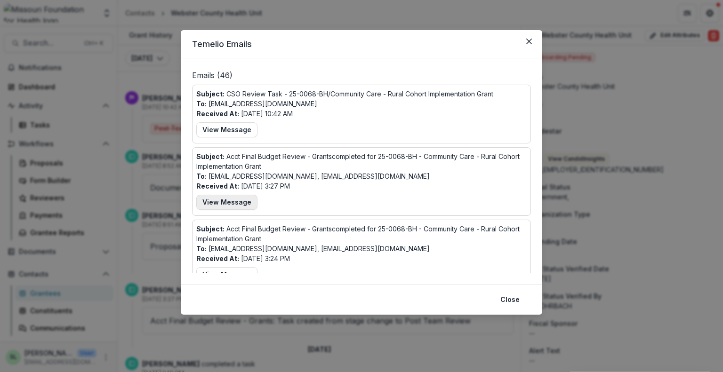
click at [225, 197] on button "View Message" at bounding box center [226, 202] width 61 height 15
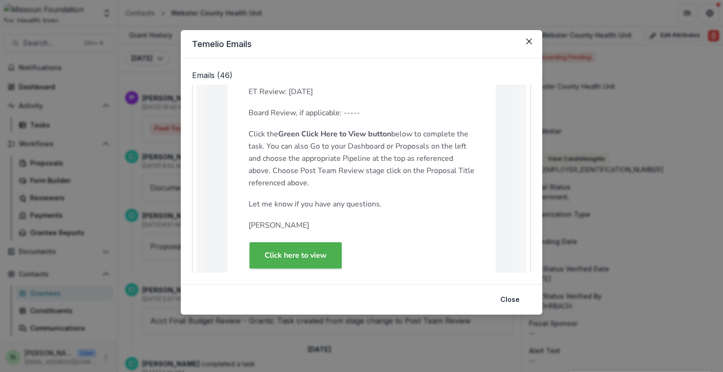
scroll to position [329, 0]
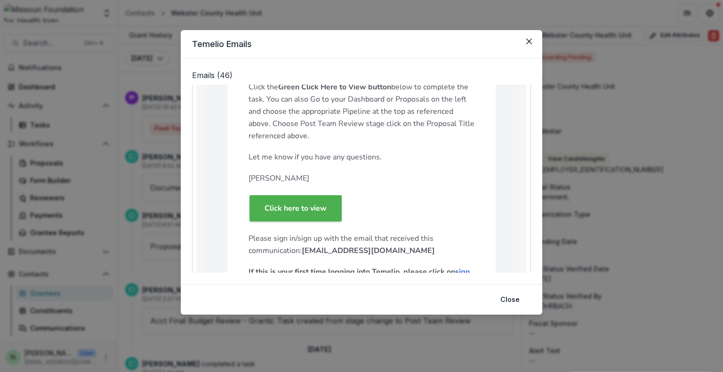
click at [287, 211] on strong "Click here to view" at bounding box center [295, 208] width 62 height 10
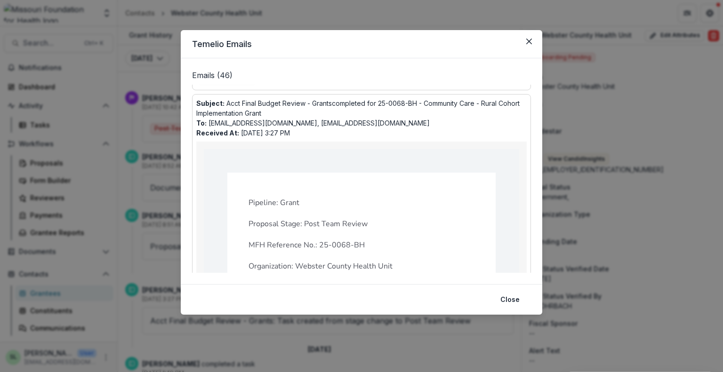
scroll to position [0, 0]
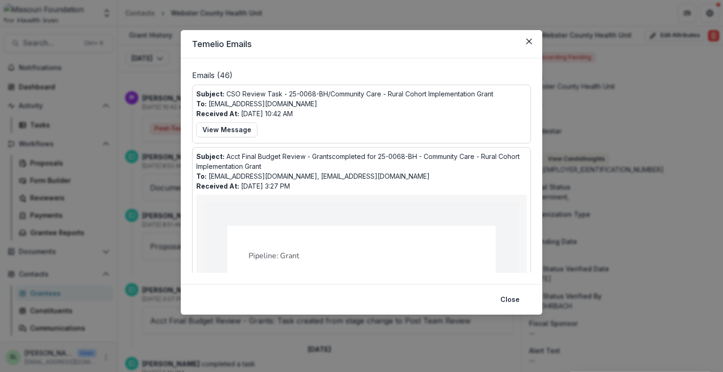
click at [529, 41] on icon "Close" at bounding box center [529, 42] width 6 height 6
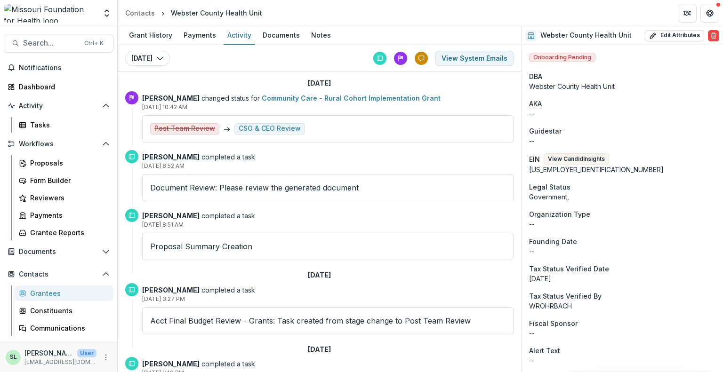
click at [195, 188] on p "Document Review: Please review the generated document" at bounding box center [327, 187] width 355 height 11
click at [196, 189] on p "Document Review: Please review the generated document" at bounding box center [327, 187] width 355 height 11
click at [307, 190] on p "Document Review: Please review the generated document" at bounding box center [327, 187] width 355 height 11
click at [283, 35] on div "Documents" at bounding box center [281, 35] width 45 height 14
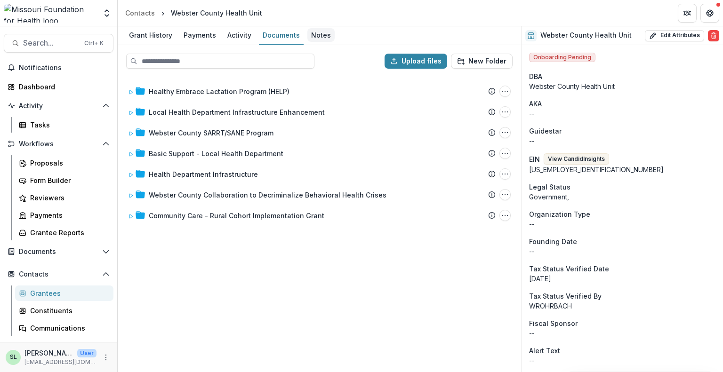
click at [318, 36] on div "Notes" at bounding box center [320, 35] width 27 height 14
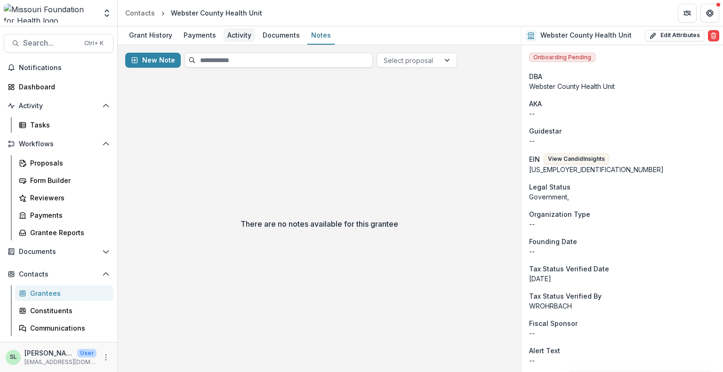
click at [239, 35] on div "Activity" at bounding box center [239, 35] width 32 height 14
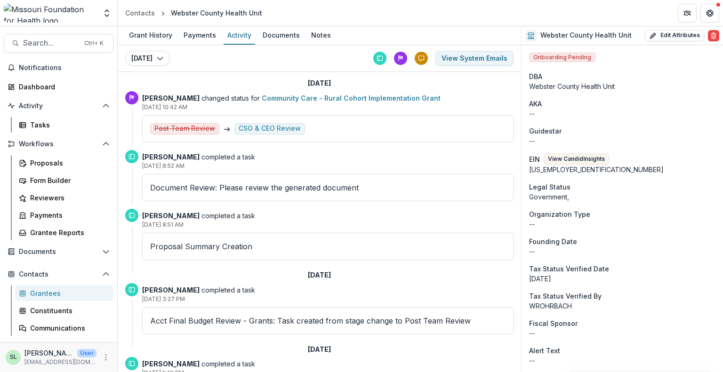
scroll to position [47, 0]
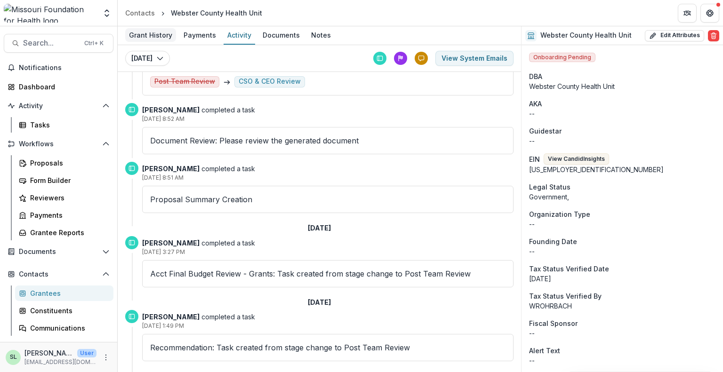
click at [164, 38] on div "Grant History" at bounding box center [150, 35] width 51 height 14
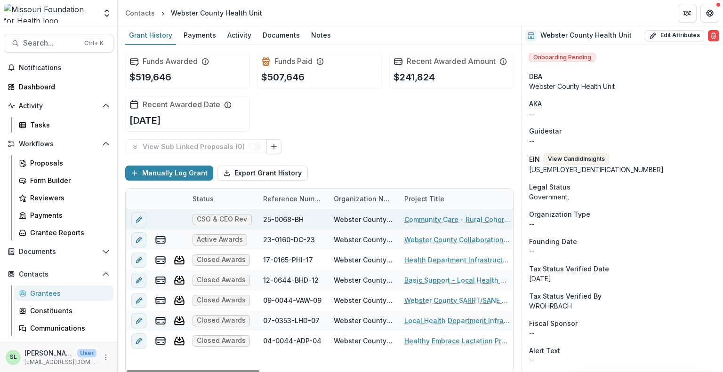
click at [434, 217] on link "Community Care - Rural Cohort Implementation Grant" at bounding box center [457, 220] width 106 height 10
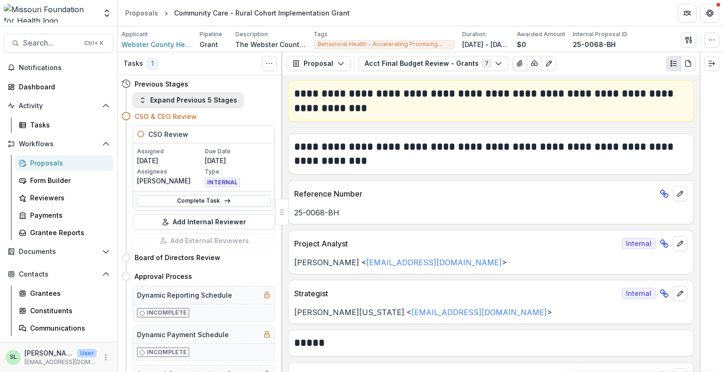
click at [207, 104] on button "Expand Previous 5 Stages" at bounding box center [188, 100] width 111 height 15
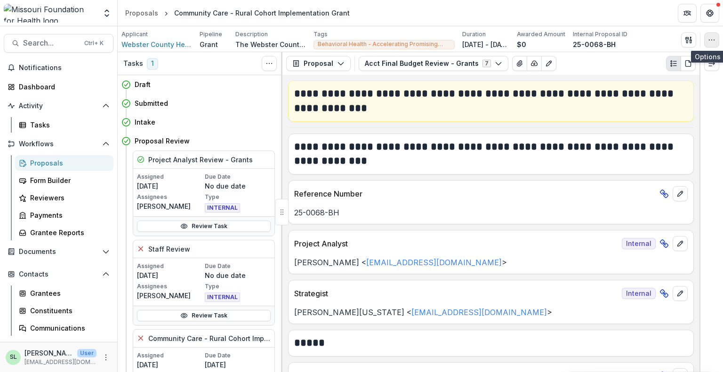
click at [711, 43] on icon "button" at bounding box center [712, 40] width 8 height 8
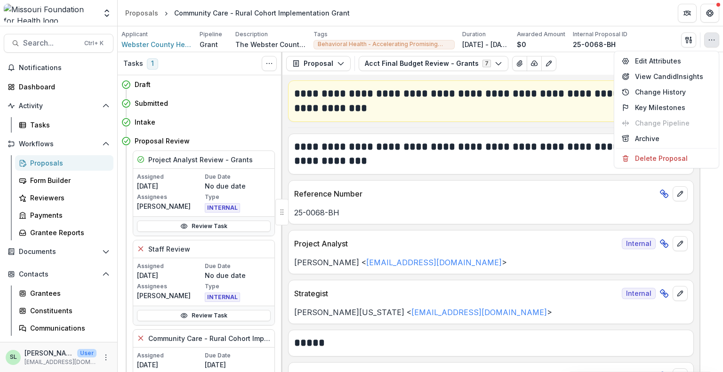
click at [711, 43] on icon "button" at bounding box center [712, 40] width 8 height 8
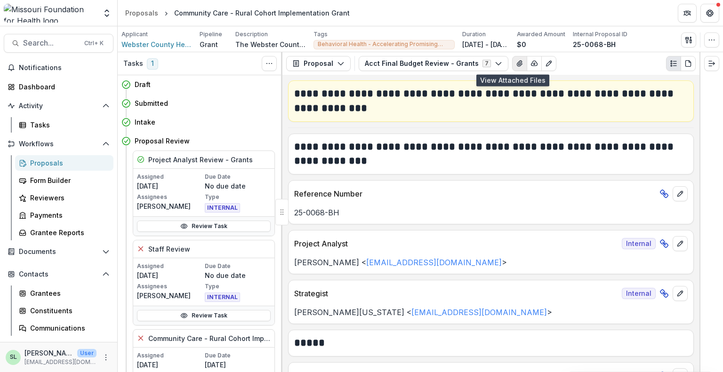
click at [514, 67] on button "View Attached Files" at bounding box center [519, 63] width 15 height 15
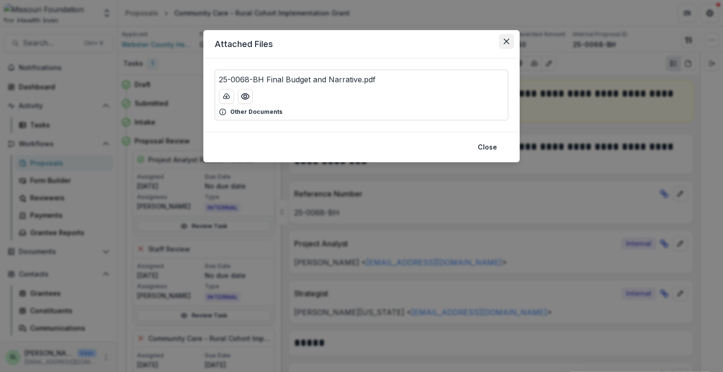
click at [504, 43] on icon "Close" at bounding box center [506, 42] width 6 height 6
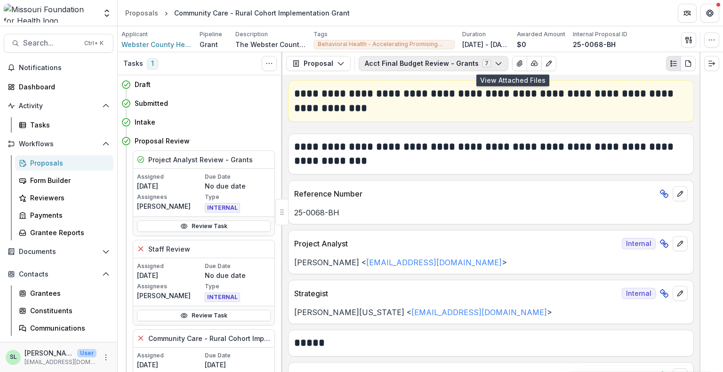
click at [489, 58] on button "Acct Final Budget Review - Grants 7" at bounding box center [434, 63] width 150 height 15
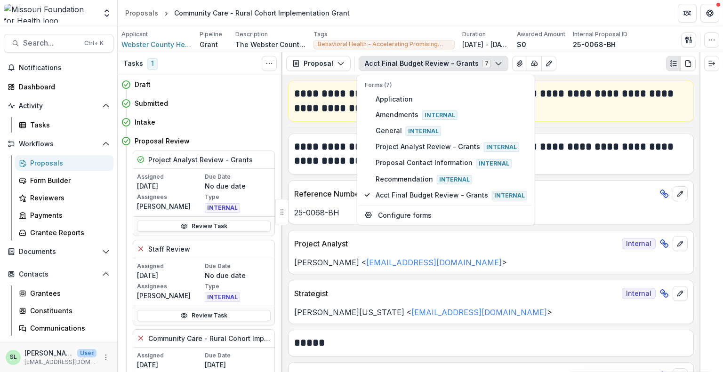
click at [594, 63] on div "Acct Final Budget Review - Grants 7 Forms (7) Application Amendments Internal G…" at bounding box center [527, 63] width 337 height 15
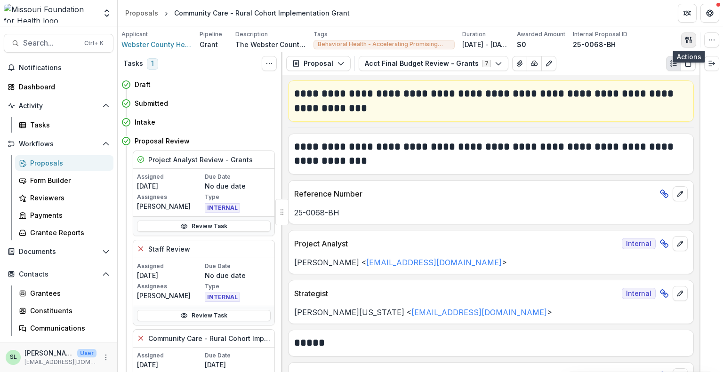
click at [683, 36] on button "button" at bounding box center [688, 39] width 15 height 15
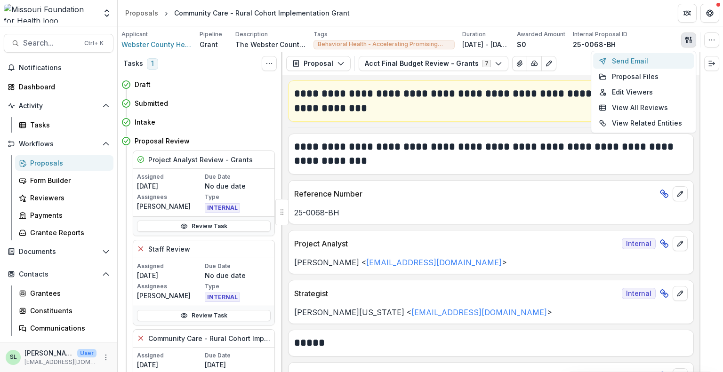
click at [621, 61] on button "Send Email" at bounding box center [643, 61] width 101 height 16
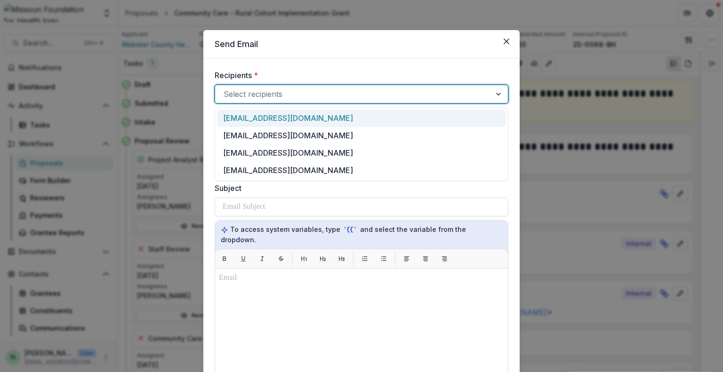
click at [499, 99] on div at bounding box center [499, 94] width 17 height 18
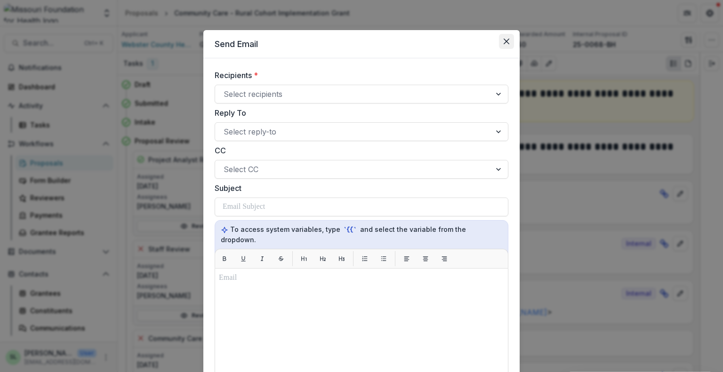
click at [504, 43] on icon "Close" at bounding box center [506, 42] width 6 height 6
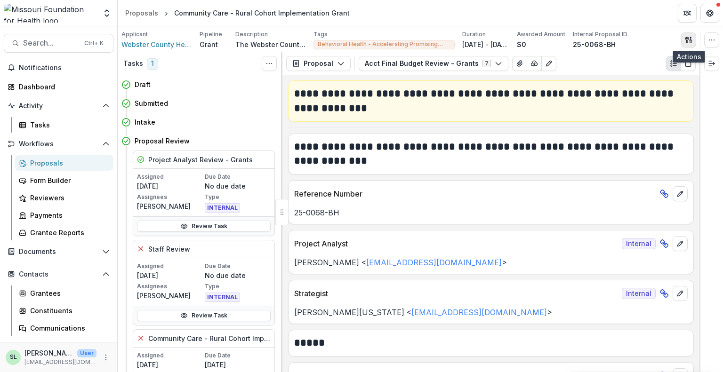
click at [689, 43] on icon "button" at bounding box center [689, 40] width 8 height 8
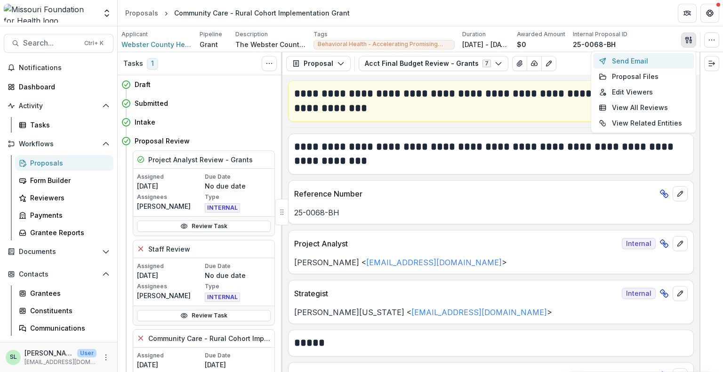
click at [623, 57] on button "Send Email" at bounding box center [643, 61] width 101 height 16
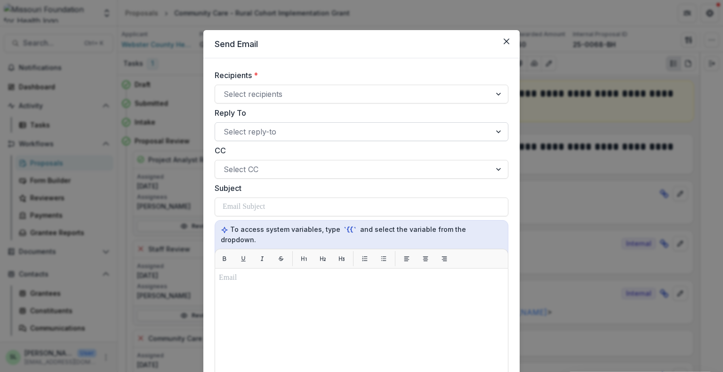
click at [472, 137] on div at bounding box center [352, 131] width 259 height 13
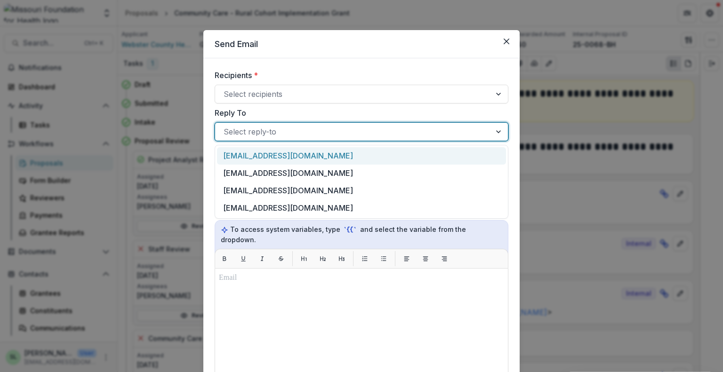
click at [472, 137] on div at bounding box center [352, 131] width 259 height 13
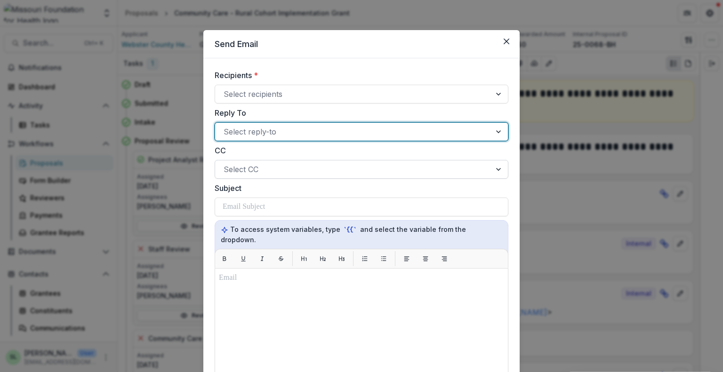
click at [349, 174] on div at bounding box center [352, 169] width 259 height 13
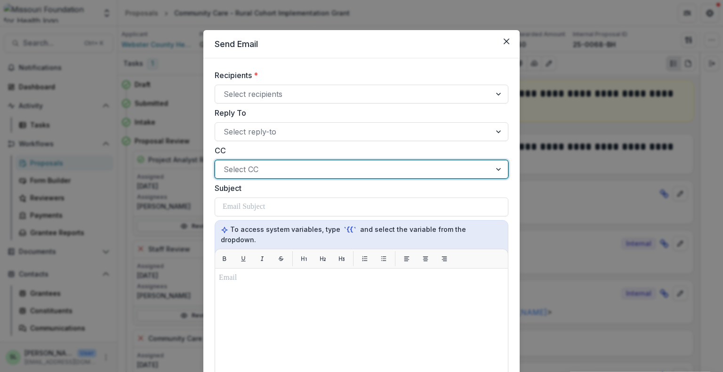
click at [349, 174] on div at bounding box center [352, 169] width 259 height 13
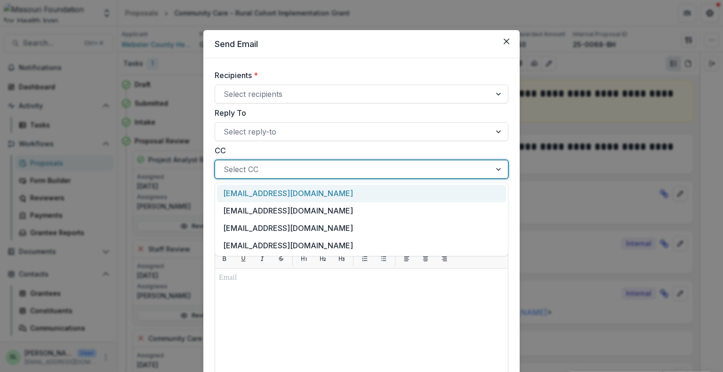
click at [349, 174] on div at bounding box center [352, 169] width 259 height 13
click at [347, 168] on div at bounding box center [352, 169] width 259 height 13
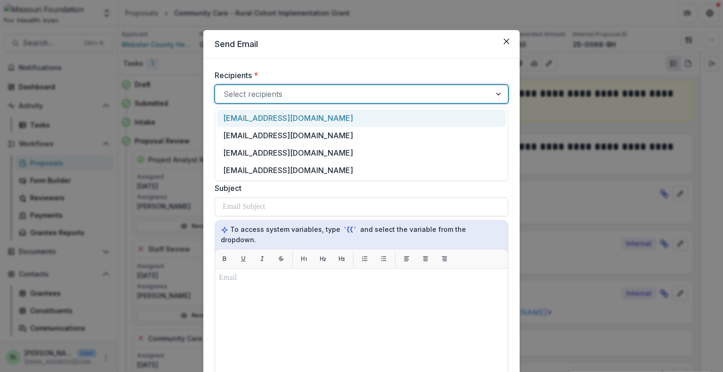
click at [269, 92] on div at bounding box center [352, 94] width 259 height 13
click at [284, 69] on div "Recipients * 4 results available. Use Up and Down to choose options, press Ente…" at bounding box center [361, 312] width 316 height 509
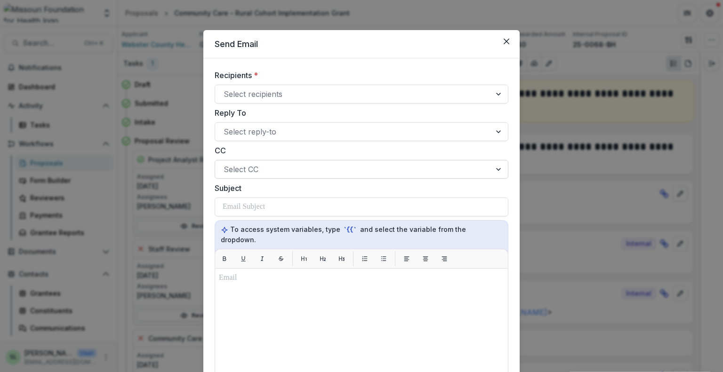
click at [268, 163] on div at bounding box center [352, 169] width 259 height 13
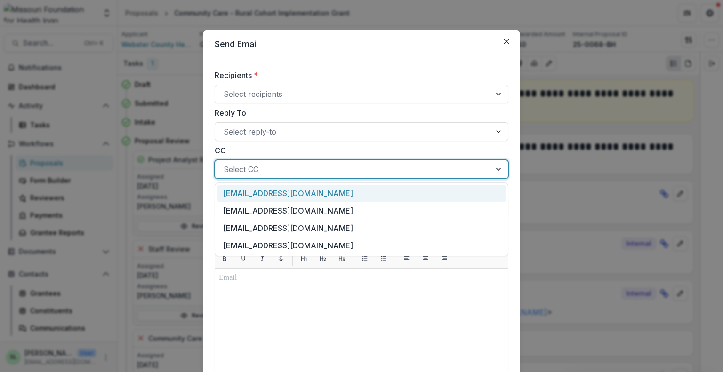
click at [312, 150] on label "CC" at bounding box center [359, 150] width 288 height 11
click at [226, 164] on input "CC" at bounding box center [224, 169] width 2 height 11
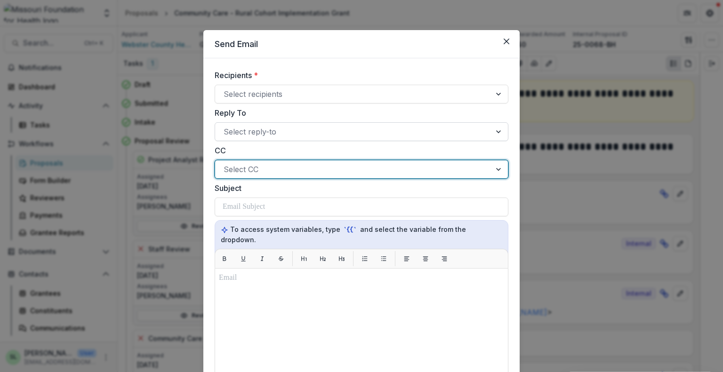
click at [262, 128] on div at bounding box center [352, 131] width 259 height 13
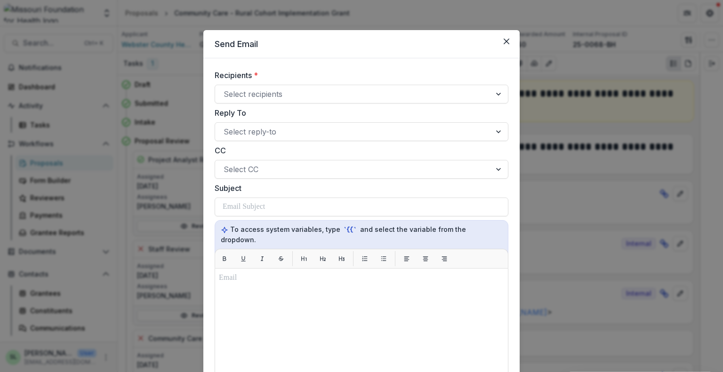
click at [284, 113] on label "Reply To" at bounding box center [359, 112] width 288 height 11
click at [226, 126] on input "Reply To" at bounding box center [224, 131] width 2 height 11
click at [503, 42] on icon "Close" at bounding box center [506, 42] width 6 height 6
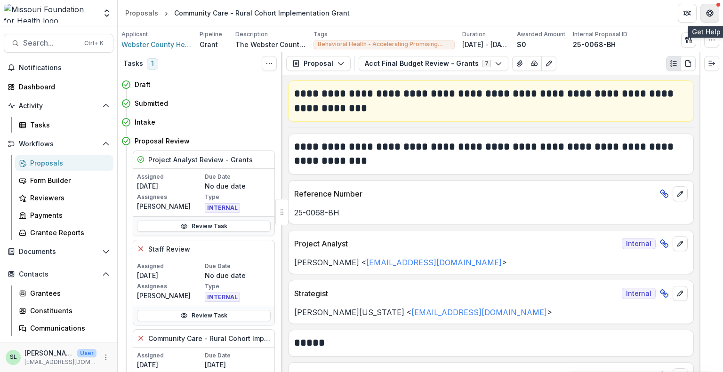
click at [712, 8] on button "Get Help" at bounding box center [709, 13] width 19 height 19
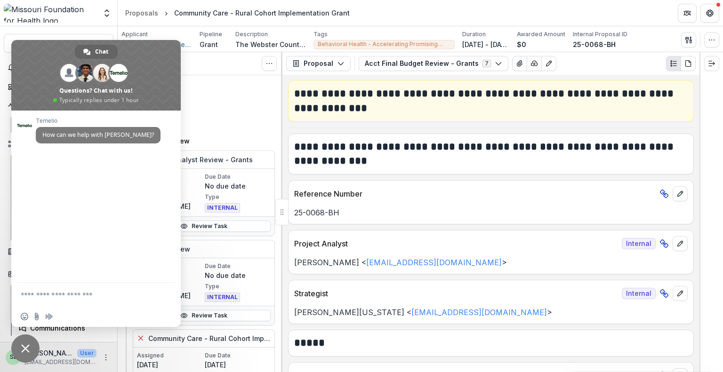
click at [36, 295] on textarea "Compose your message..." at bounding box center [87, 295] width 132 height 24
click at [689, 39] on icon "button" at bounding box center [689, 40] width 8 height 8
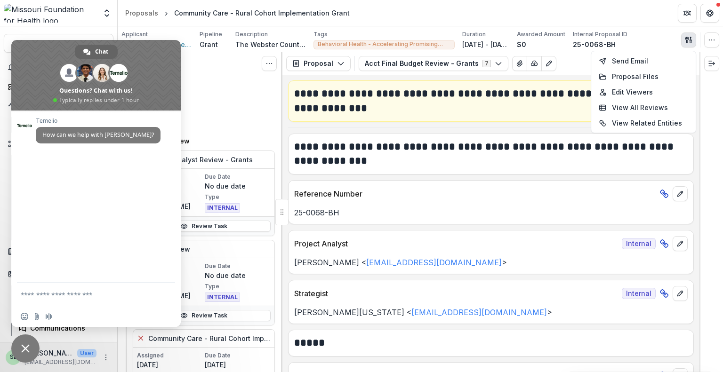
click at [689, 39] on icon "button" at bounding box center [689, 40] width 8 height 8
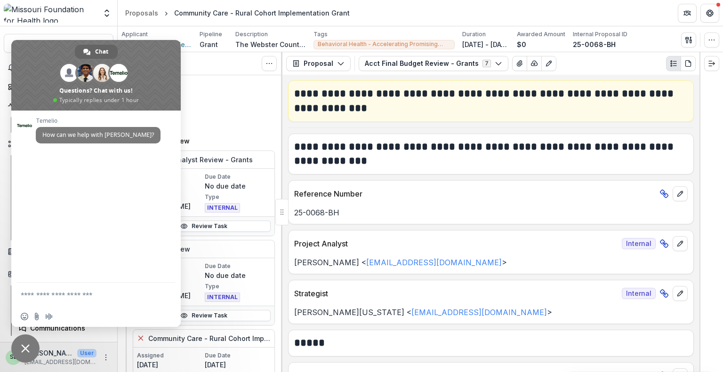
click at [29, 290] on textarea "Compose your message..." at bounding box center [87, 295] width 132 height 24
click at [120, 269] on textarea "**********" at bounding box center [87, 281] width 132 height 49
click at [40, 278] on textarea "**********" at bounding box center [87, 281] width 132 height 49
drag, startPoint x: 45, startPoint y: 280, endPoint x: 305, endPoint y: 272, distance: 259.8
click at [46, 281] on textarea "**********" at bounding box center [87, 281] width 132 height 49
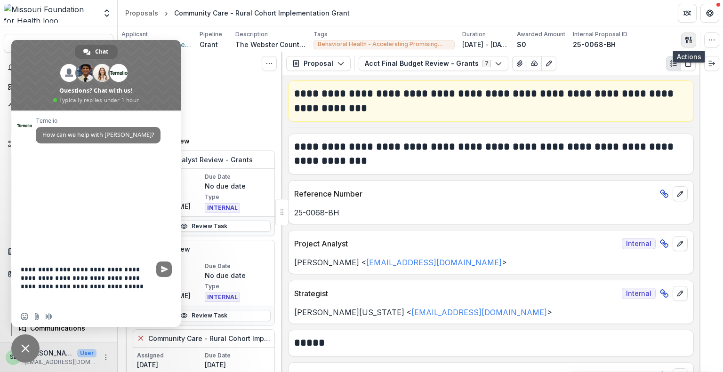
click at [686, 41] on icon "button" at bounding box center [689, 40] width 8 height 8
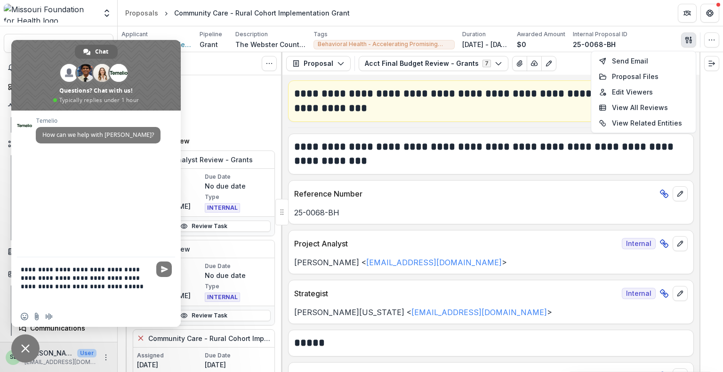
click at [686, 41] on icon "button" at bounding box center [689, 40] width 8 height 8
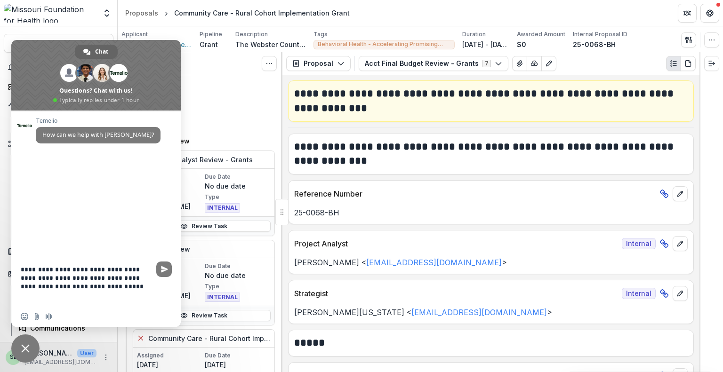
click at [43, 277] on textarea "**********" at bounding box center [87, 281] width 132 height 49
click at [87, 282] on textarea "**********" at bounding box center [87, 277] width 132 height 57
click at [88, 289] on textarea "**********" at bounding box center [87, 277] width 132 height 57
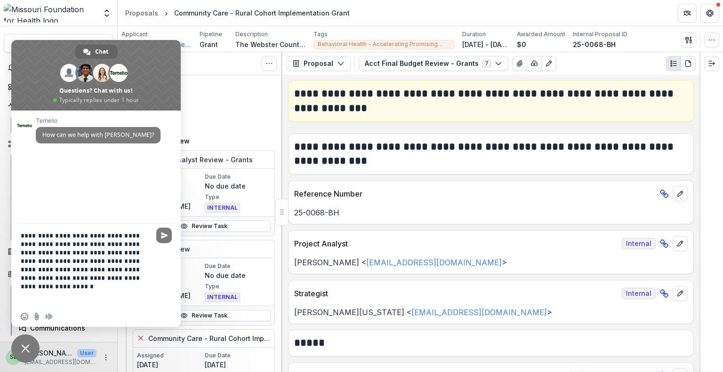
paste textarea "**********"
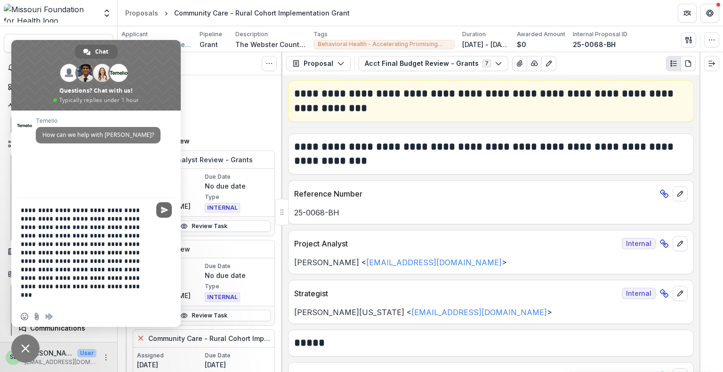
type textarea "**********"
click at [171, 211] on span "Send" at bounding box center [164, 210] width 16 height 16
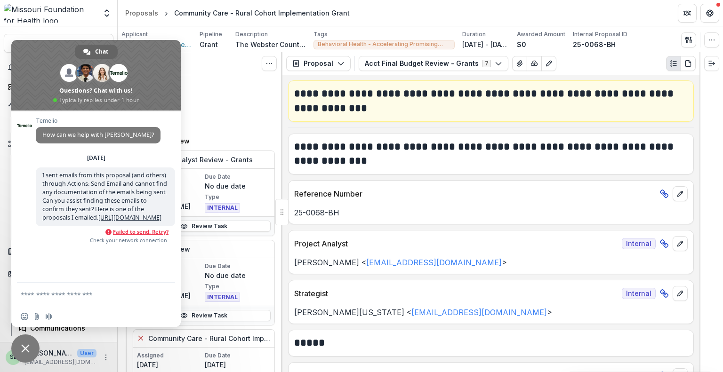
click at [142, 235] on span "Failed to send. Retry?" at bounding box center [141, 232] width 56 height 7
click at [145, 235] on span "Failed to send. Retry?" at bounding box center [141, 232] width 56 height 7
click at [67, 185] on span "I sent emails from this proposal (and others) through Actions: Send Email and c…" at bounding box center [104, 196] width 125 height 50
click at [491, 263] on p "[PERSON_NAME] < [EMAIL_ADDRESS][DOMAIN_NAME] >" at bounding box center [490, 262] width 393 height 11
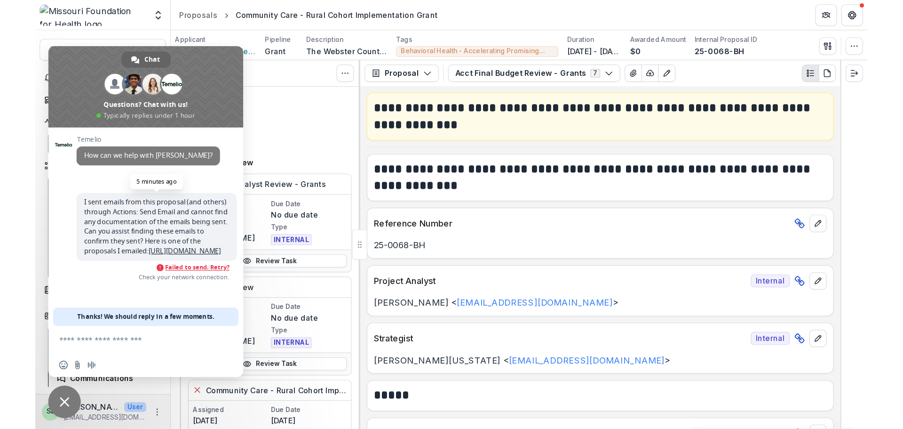
scroll to position [18, 0]
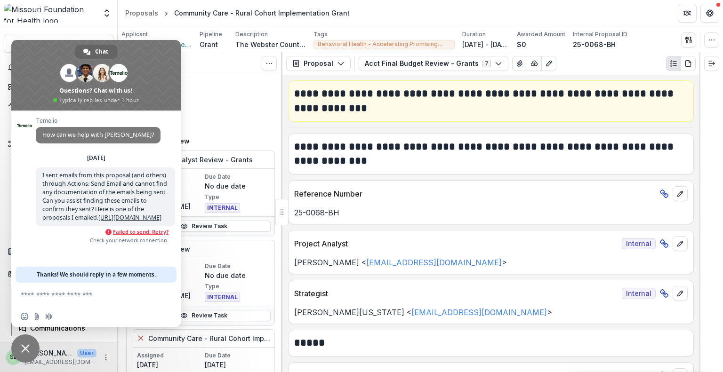
click at [145, 89] on span at bounding box center [95, 75] width 169 height 71
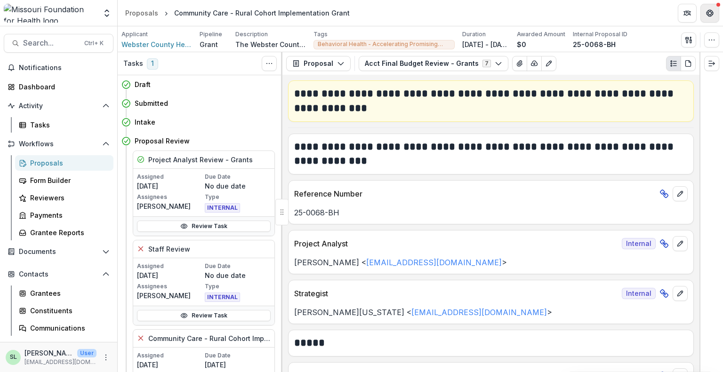
click at [710, 16] on icon "Get Help" at bounding box center [710, 16] width 2 height 2
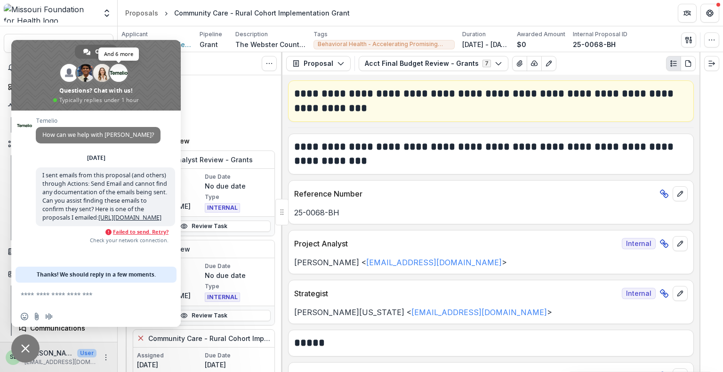
click at [116, 78] on span at bounding box center [119, 73] width 18 height 18
click at [103, 78] on span at bounding box center [102, 73] width 18 height 18
click at [85, 74] on span at bounding box center [86, 73] width 18 height 18
drag, startPoint x: 116, startPoint y: 208, endPoint x: 41, endPoint y: 157, distance: 90.7
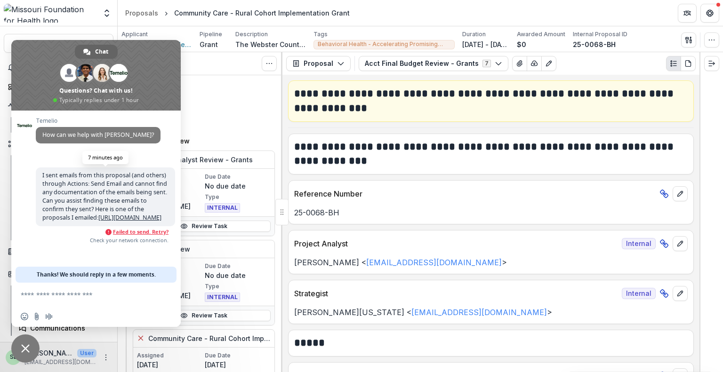
click at [41, 167] on span "I sent emails from this proposal (and others) through Actions: Send Email and c…" at bounding box center [105, 196] width 139 height 59
drag, startPoint x: 41, startPoint y: 155, endPoint x: 105, endPoint y: 234, distance: 101.3
click at [105, 226] on span "I sent emails from this proposal (and others) through Actions: Send Email and c…" at bounding box center [105, 196] width 139 height 59
copy span "I sent emails from this proposal (and others) through Actions: Send Email and c…"
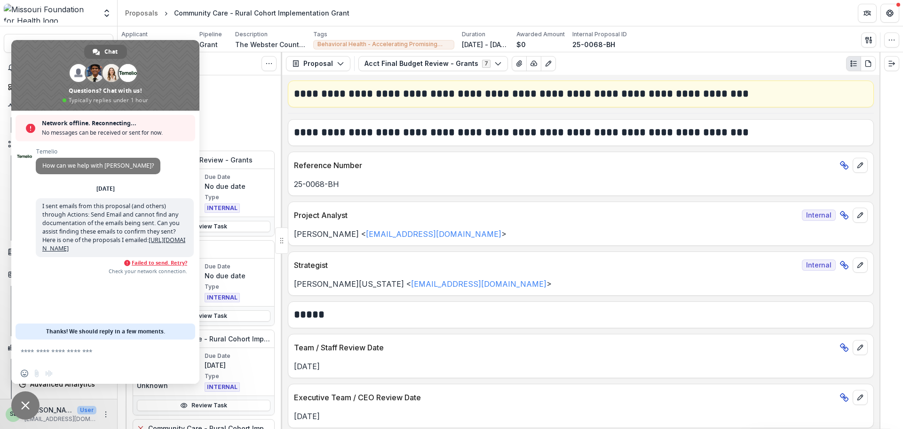
scroll to position [0, 0]
